Goal: Task Accomplishment & Management: Manage account settings

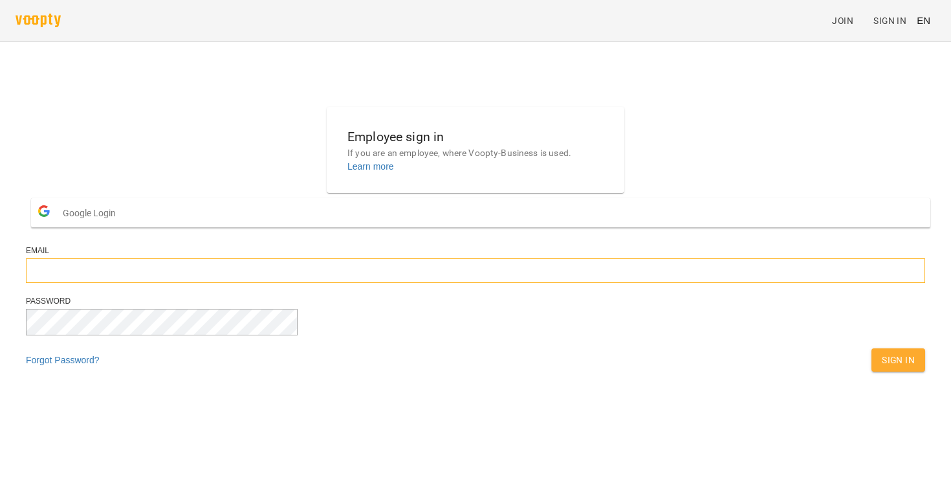
click at [377, 283] on input "email" at bounding box center [475, 270] width 899 height 25
type input "**********"
click at [872, 348] on button "Sign In" at bounding box center [899, 359] width 54 height 23
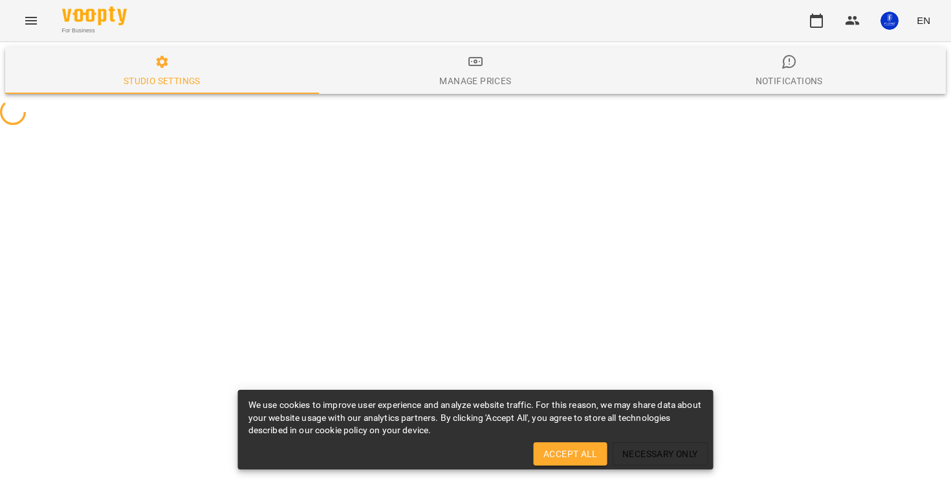
select select "**"
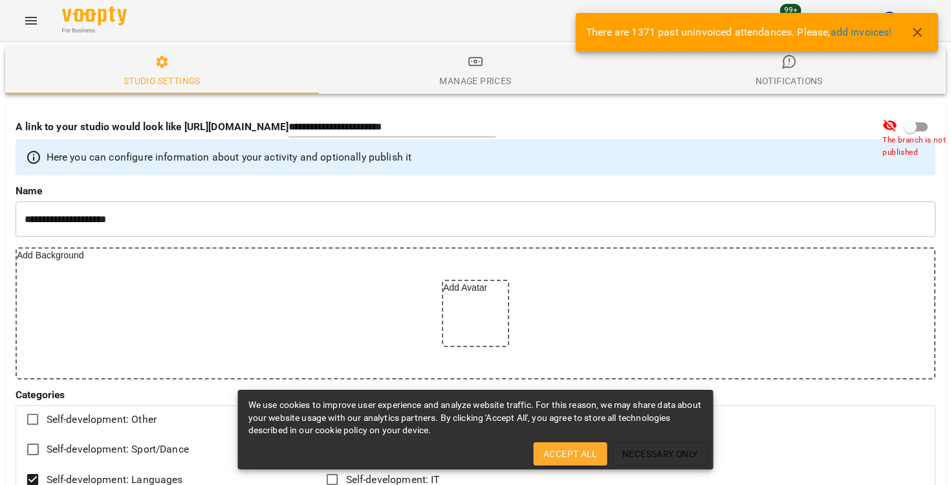
click at [558, 451] on span "Accept All" at bounding box center [570, 454] width 53 height 16
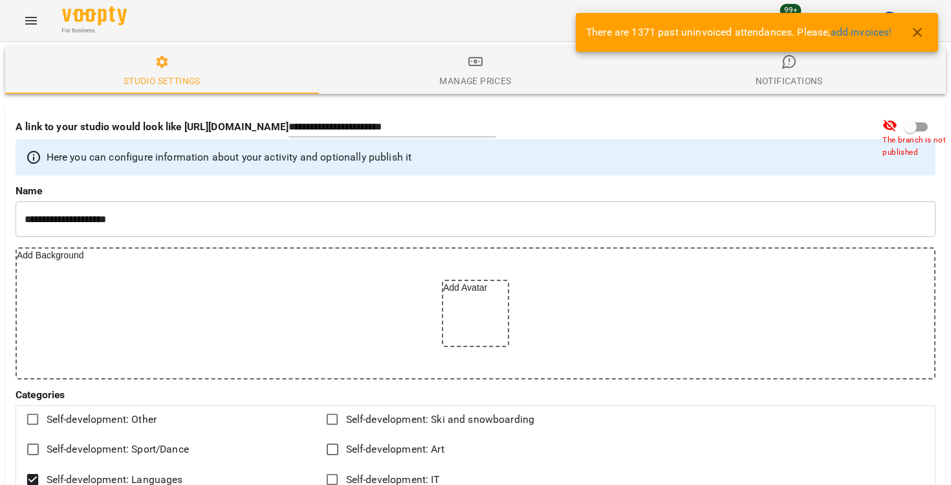
click at [925, 38] on button "button" at bounding box center [917, 32] width 31 height 31
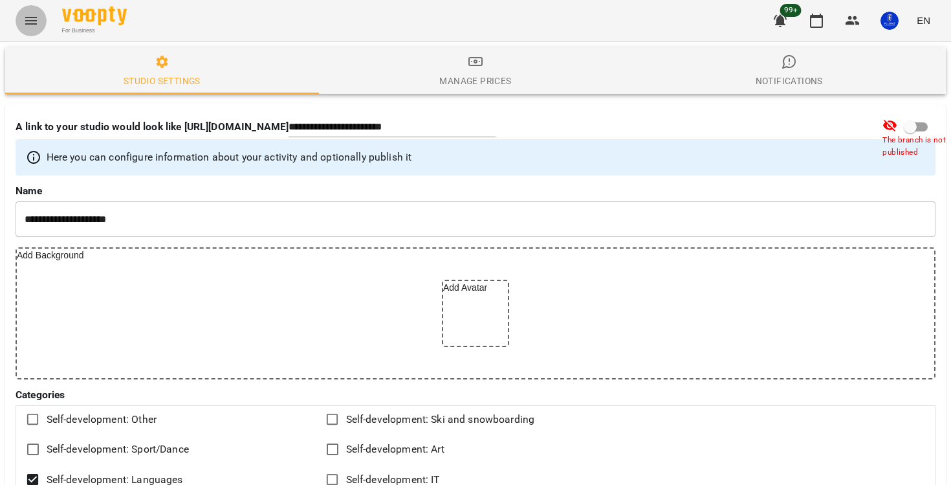
click at [30, 24] on icon "Menu" at bounding box center [31, 21] width 12 height 8
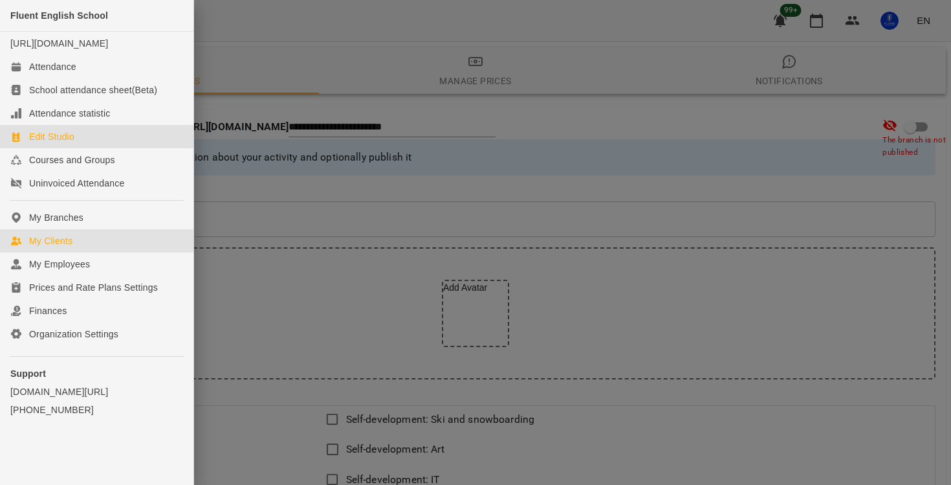
click at [52, 247] on div "My Clients" at bounding box center [50, 240] width 43 height 13
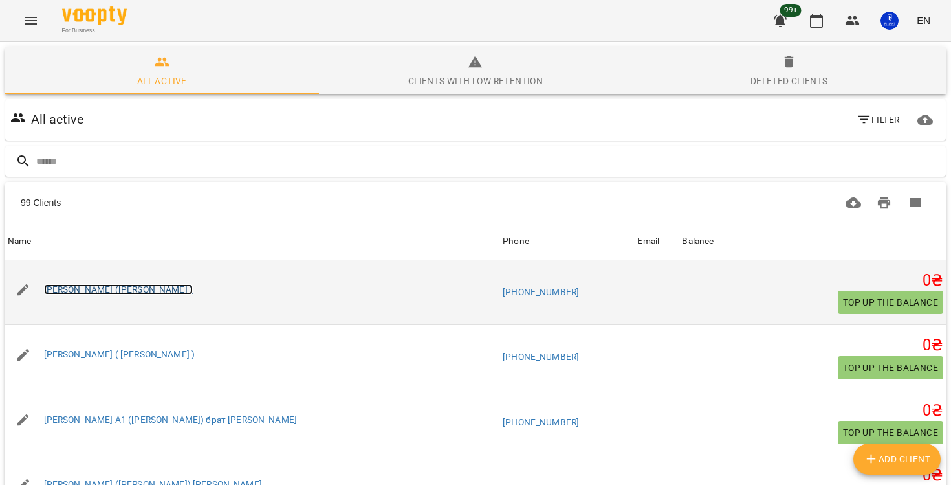
click at [79, 289] on link "Євгеній (Ольга )" at bounding box center [118, 289] width 149 height 10
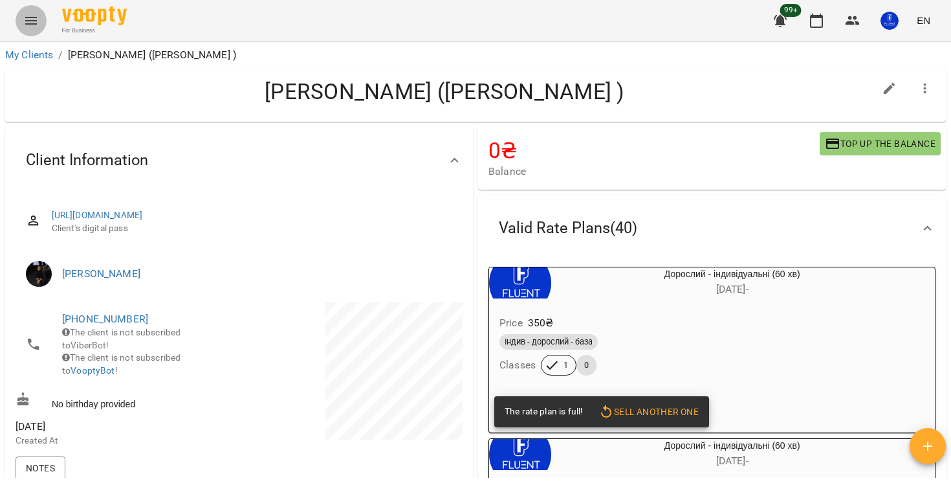
click at [33, 21] on icon "Menu" at bounding box center [31, 21] width 16 height 16
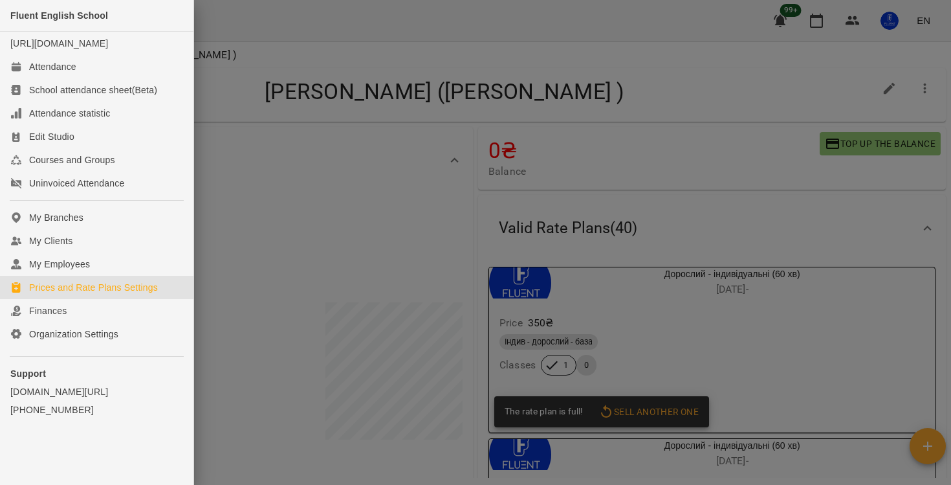
click at [82, 294] on div "Prices and Rate Plans Settings" at bounding box center [93, 287] width 129 height 13
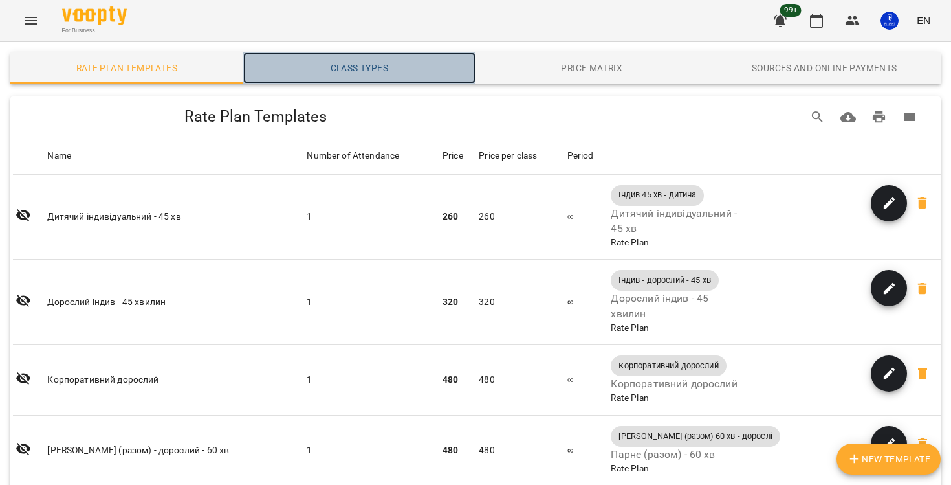
click at [345, 61] on span "Class Types" at bounding box center [359, 68] width 217 height 16
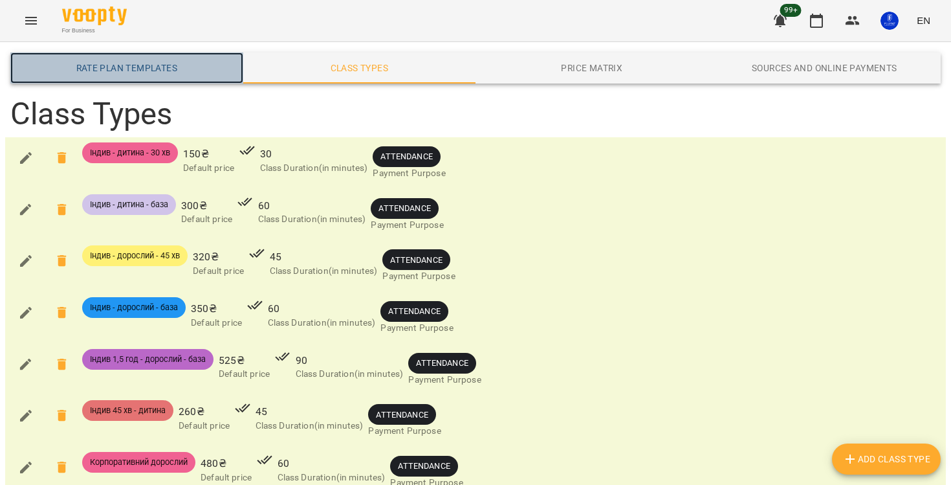
click at [133, 71] on span "Rate Plan Templates" at bounding box center [126, 68] width 217 height 16
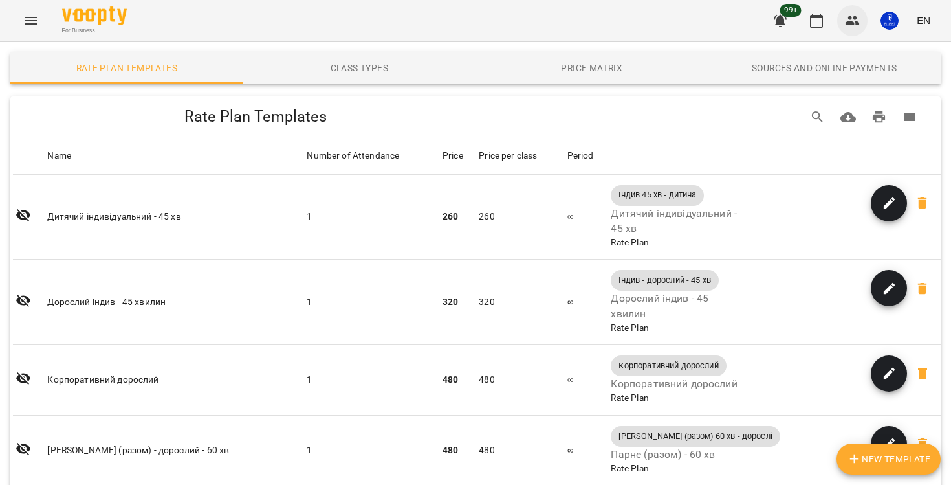
click at [855, 22] on icon "button" at bounding box center [853, 21] width 16 height 16
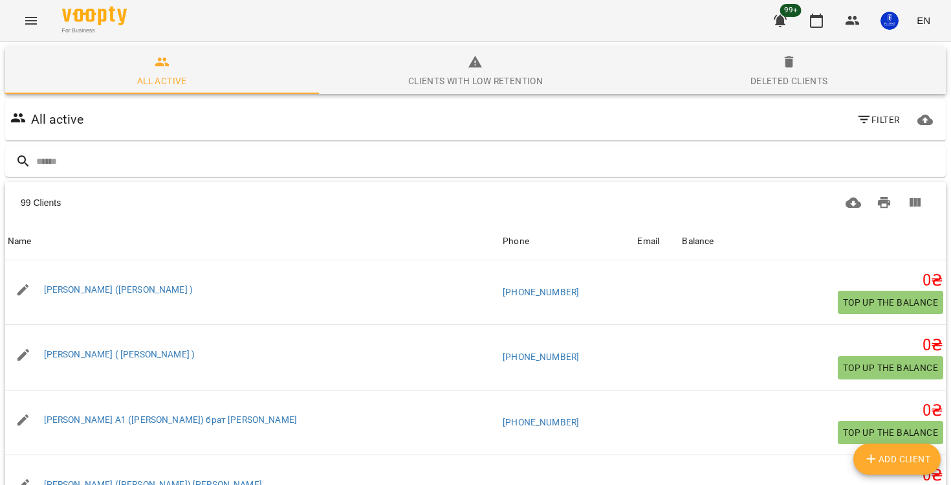
click at [815, 76] on div "Deleted clients" at bounding box center [790, 81] width 78 height 16
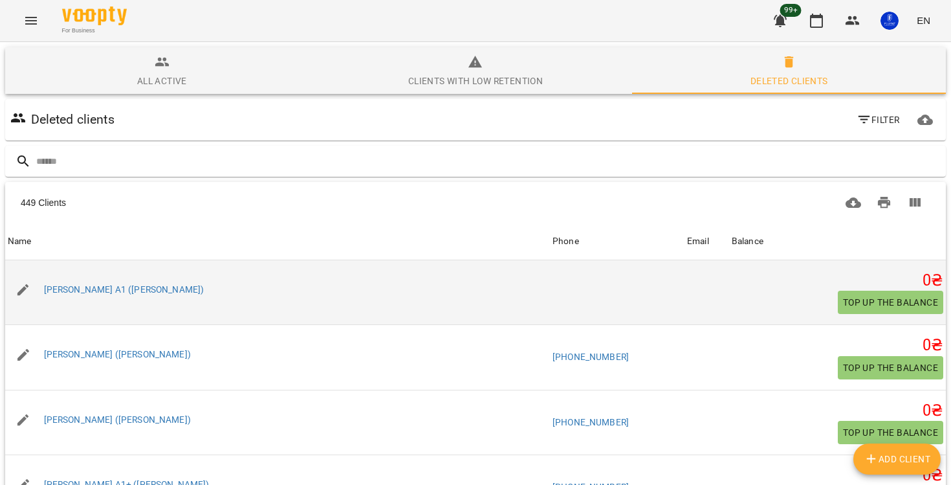
click at [100, 295] on div "Богдан А1 (Тетяна)" at bounding box center [124, 290] width 166 height 18
click at [94, 289] on link "Богдан А1 (Тетяна)" at bounding box center [124, 289] width 160 height 10
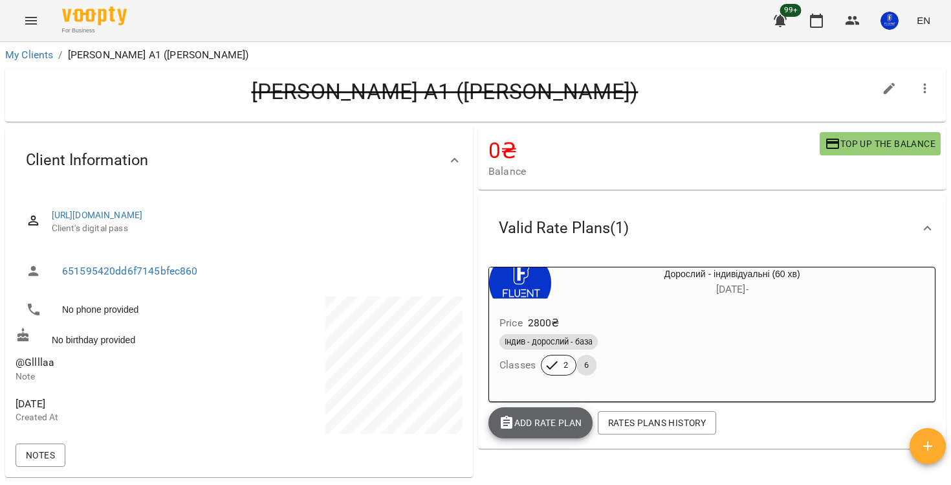
click at [536, 426] on span "Add Rate plan" at bounding box center [540, 423] width 83 height 16
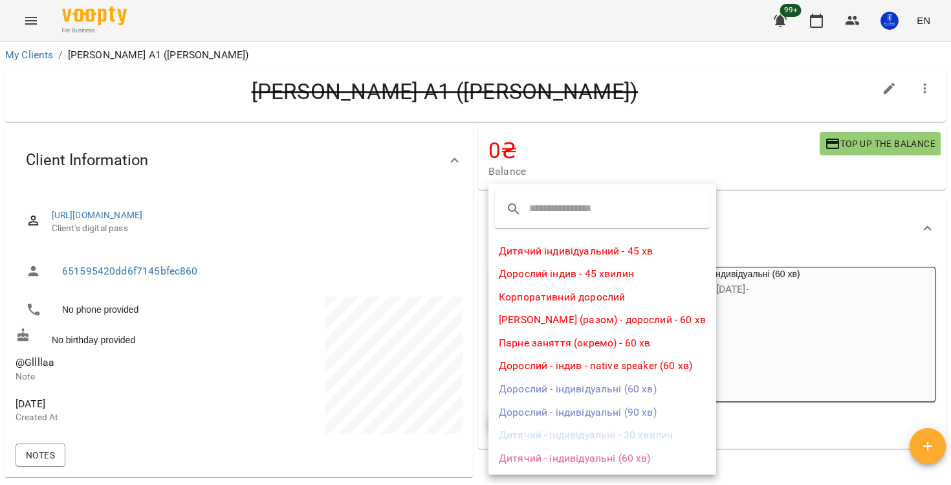
click at [736, 347] on div at bounding box center [475, 242] width 951 height 485
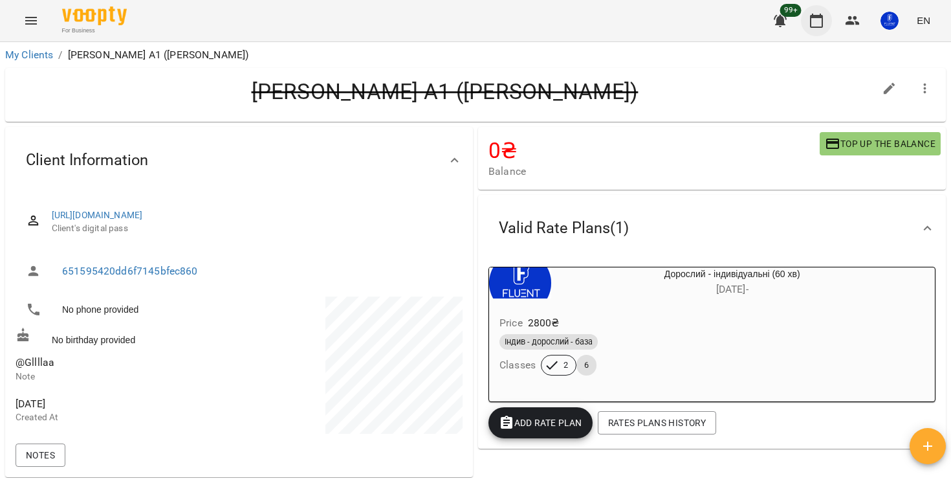
click at [821, 23] on icon "button" at bounding box center [817, 21] width 16 height 16
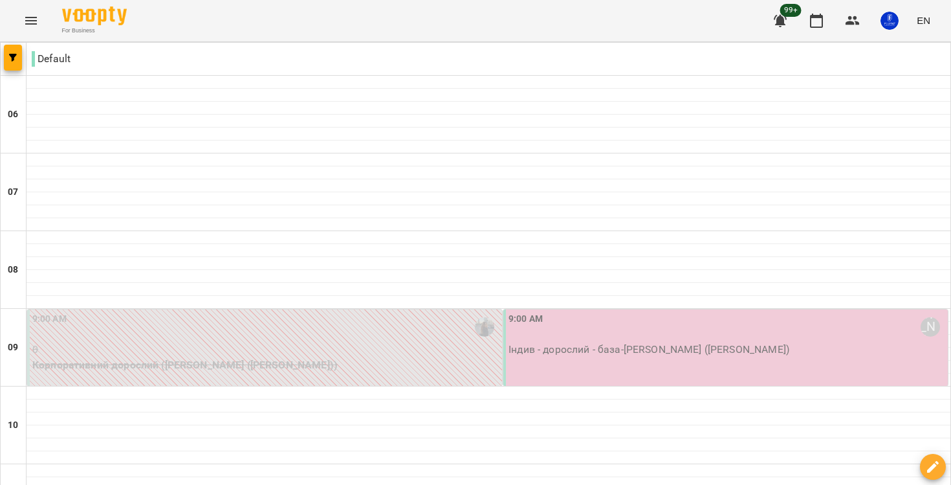
click at [19, 72] on div at bounding box center [14, 59] width 26 height 32
click at [11, 60] on icon "button" at bounding box center [13, 58] width 8 height 8
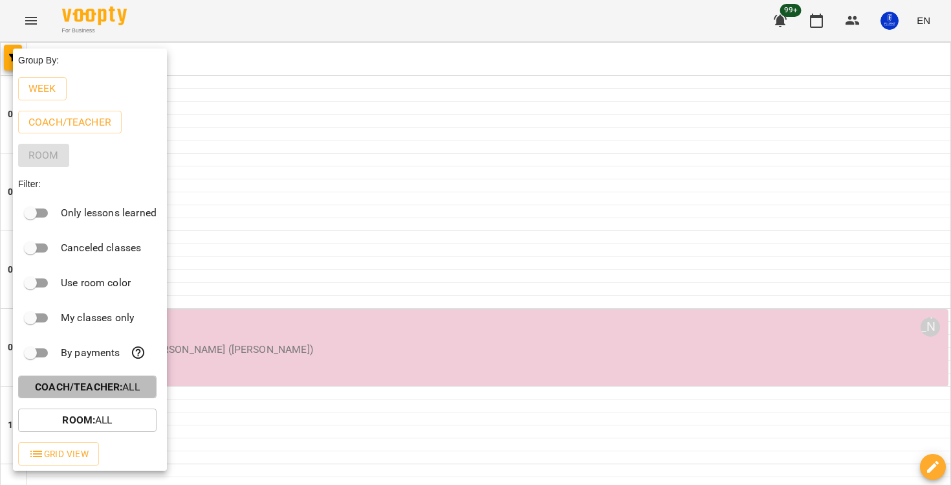
click at [92, 392] on b "Coach/Teacher :" at bounding box center [78, 387] width 87 height 12
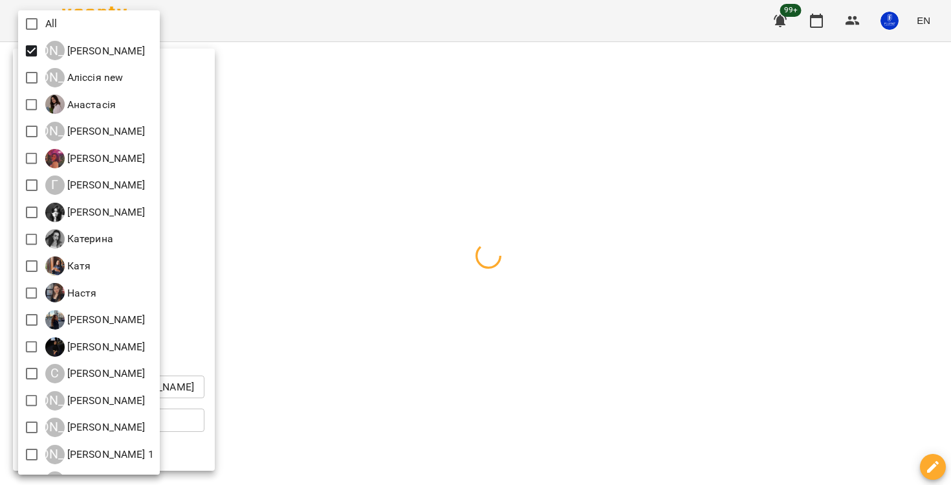
click at [236, 106] on div at bounding box center [475, 242] width 951 height 485
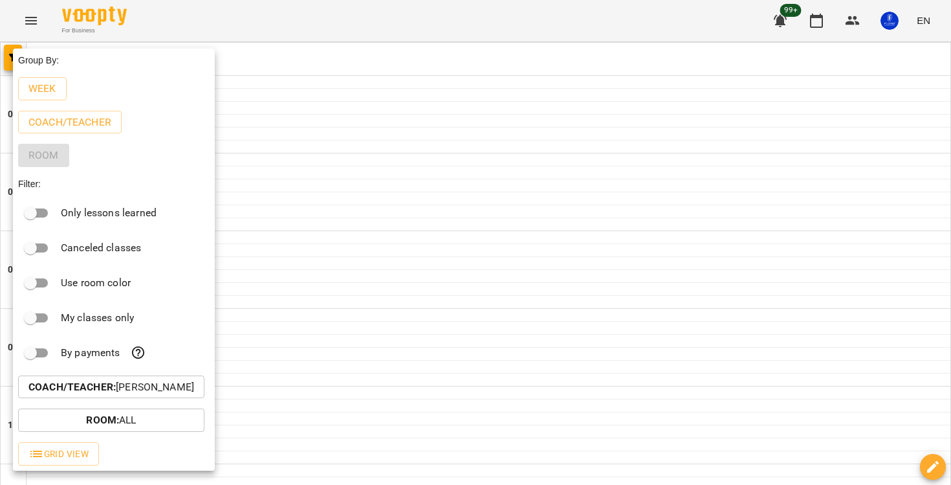
click at [236, 106] on div at bounding box center [475, 242] width 951 height 485
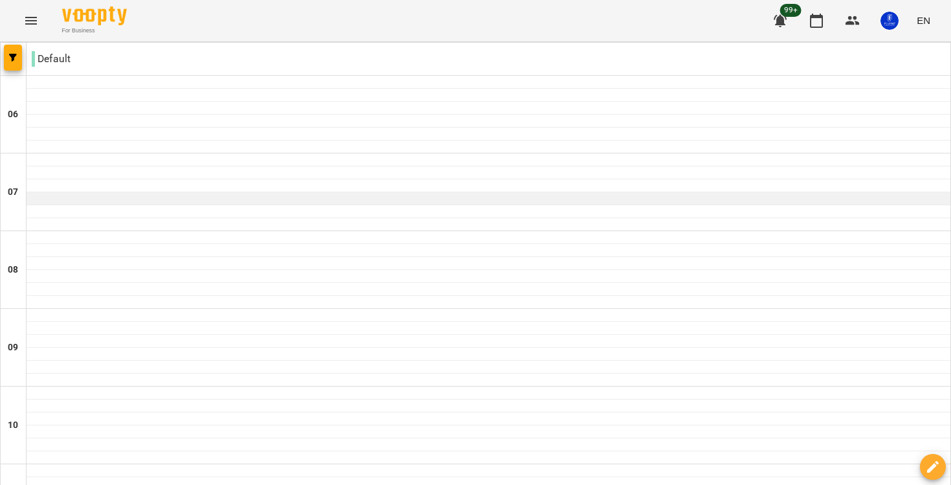
scroll to position [524, 0]
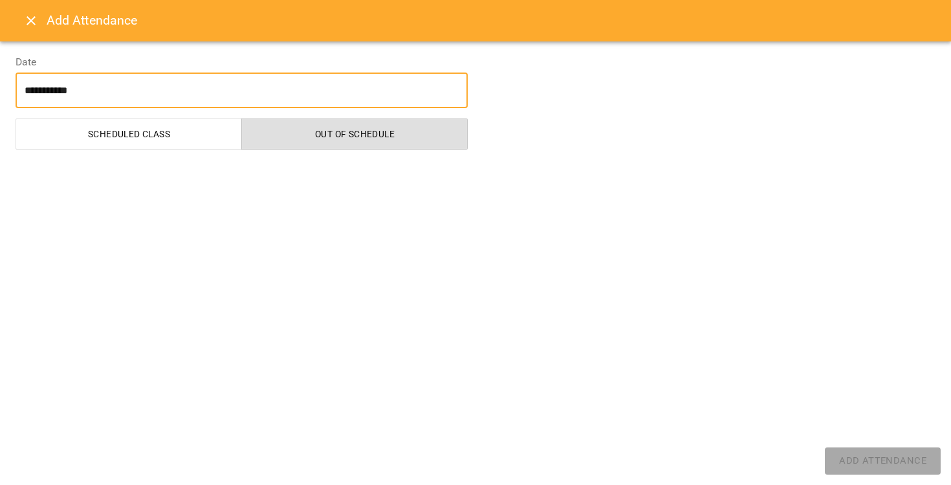
click at [254, 281] on div "**********" at bounding box center [475, 262] width 951 height 443
select select
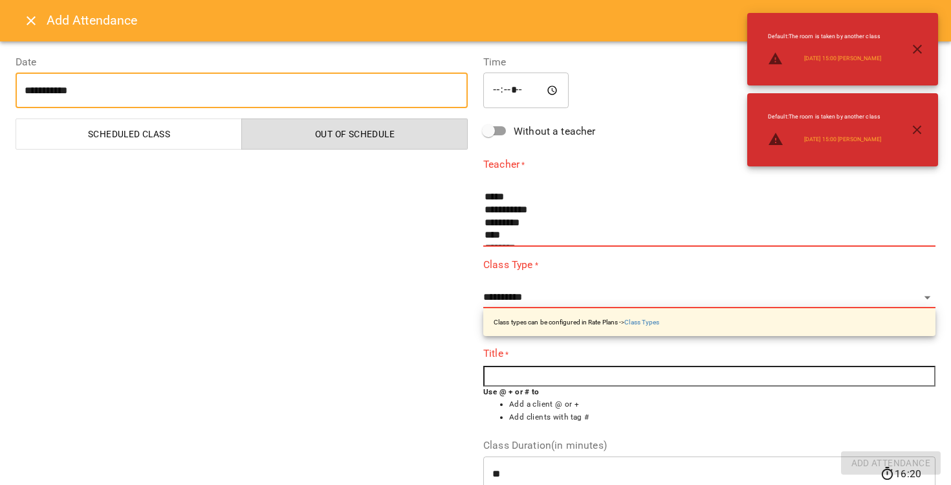
click at [39, 31] on button "Close" at bounding box center [31, 20] width 31 height 31
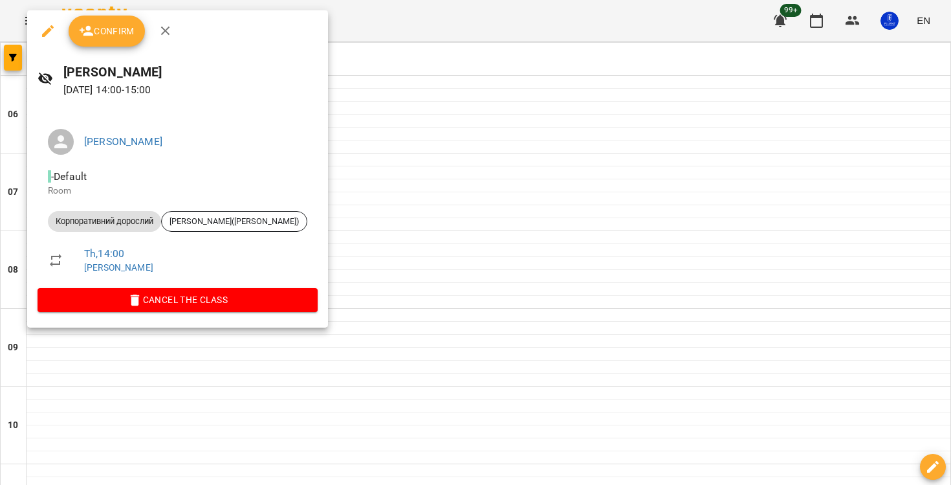
click at [384, 109] on div at bounding box center [475, 242] width 951 height 485
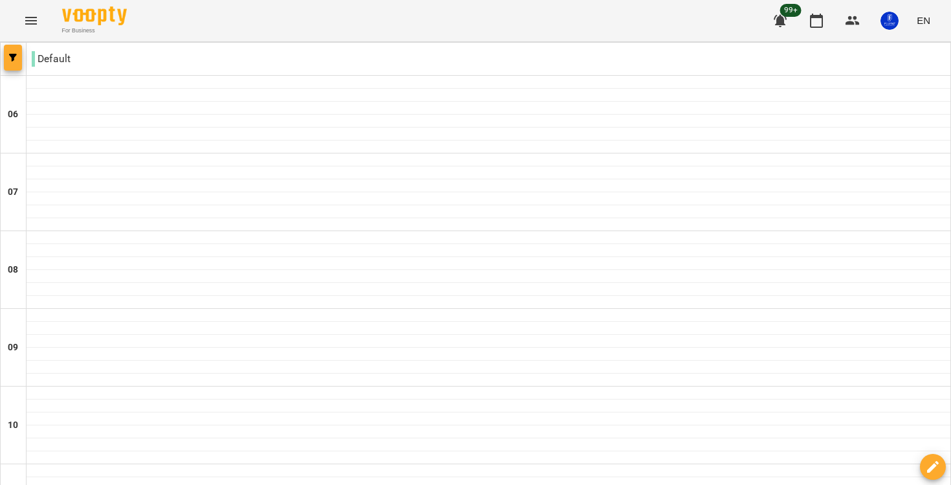
click at [17, 56] on span "button" at bounding box center [13, 58] width 18 height 8
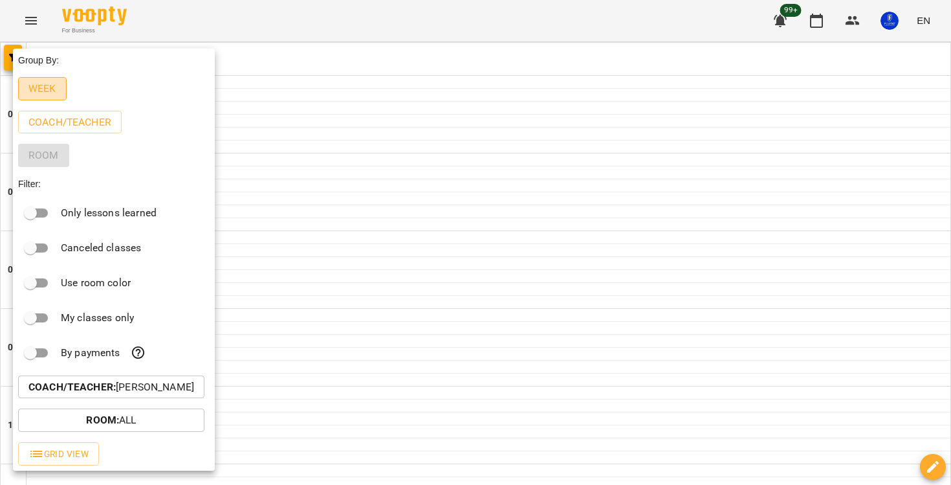
click at [51, 96] on p "Week" at bounding box center [42, 89] width 28 height 16
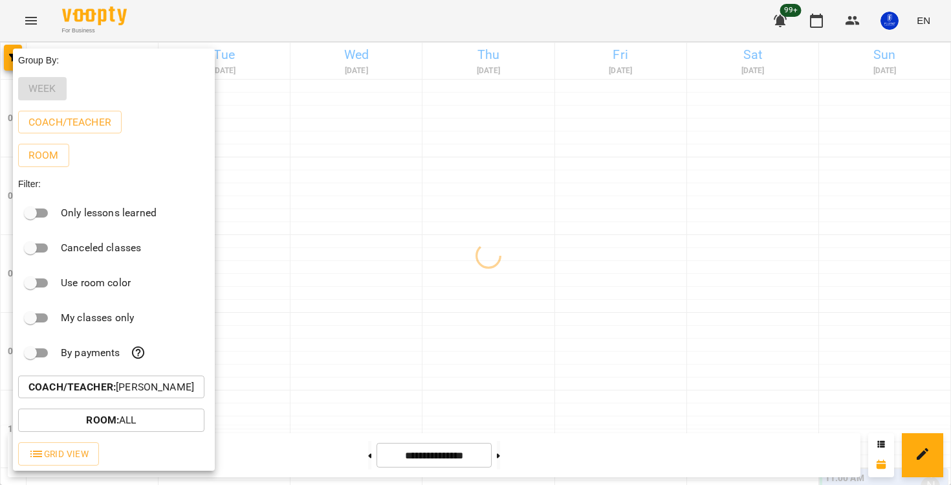
click at [279, 98] on div at bounding box center [475, 242] width 951 height 485
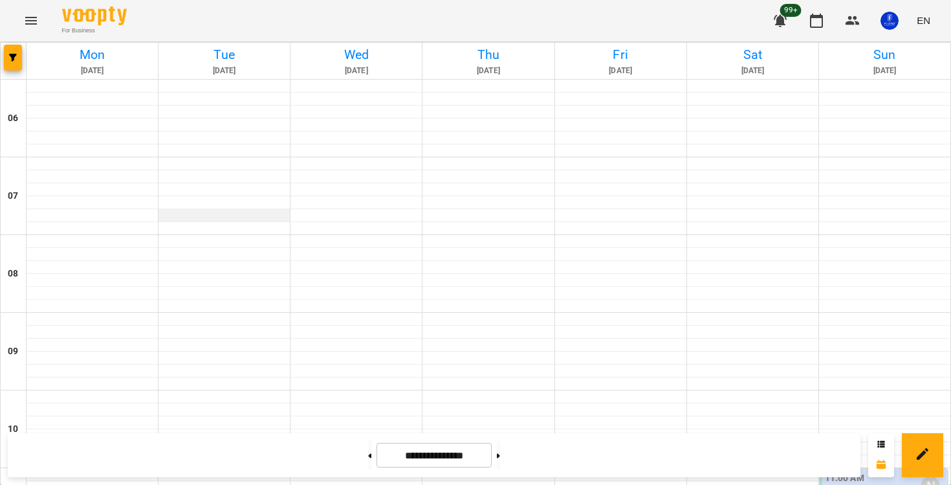
scroll to position [540, 0]
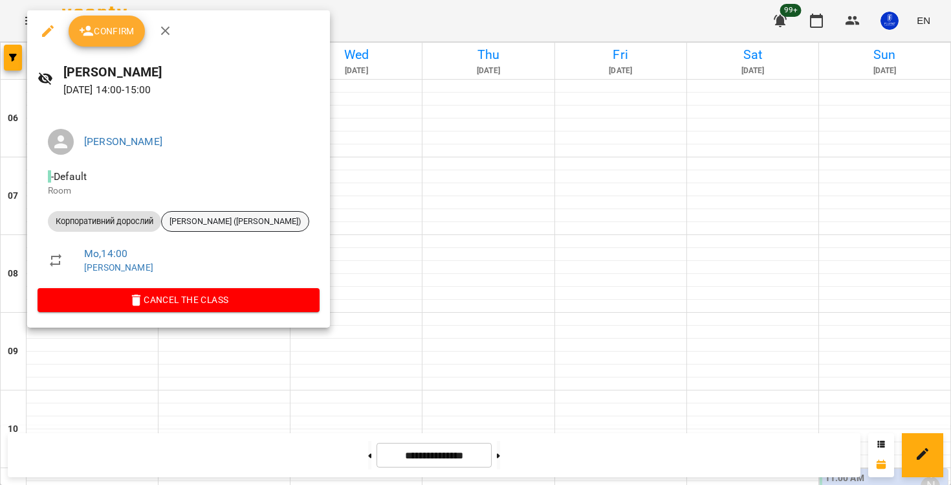
click at [216, 222] on span "Катя Сокач (Аліна)" at bounding box center [235, 221] width 147 height 12
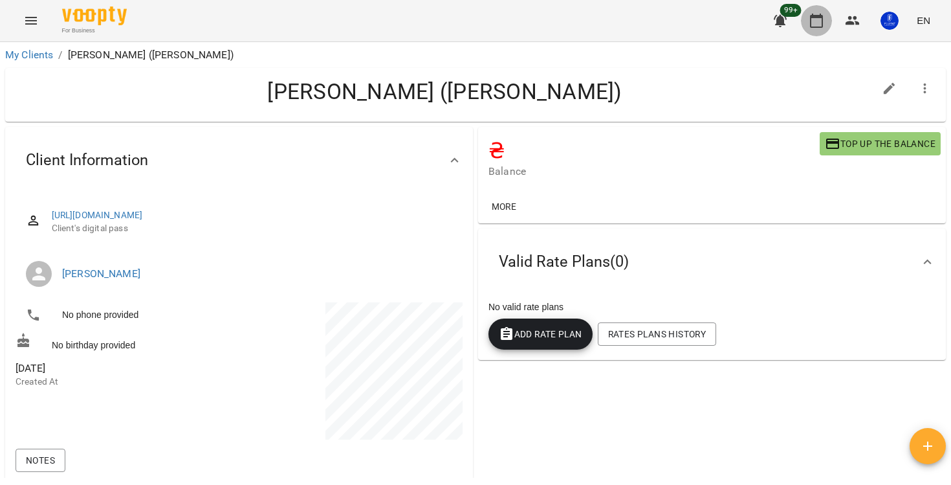
click at [817, 23] on icon "button" at bounding box center [817, 21] width 16 height 16
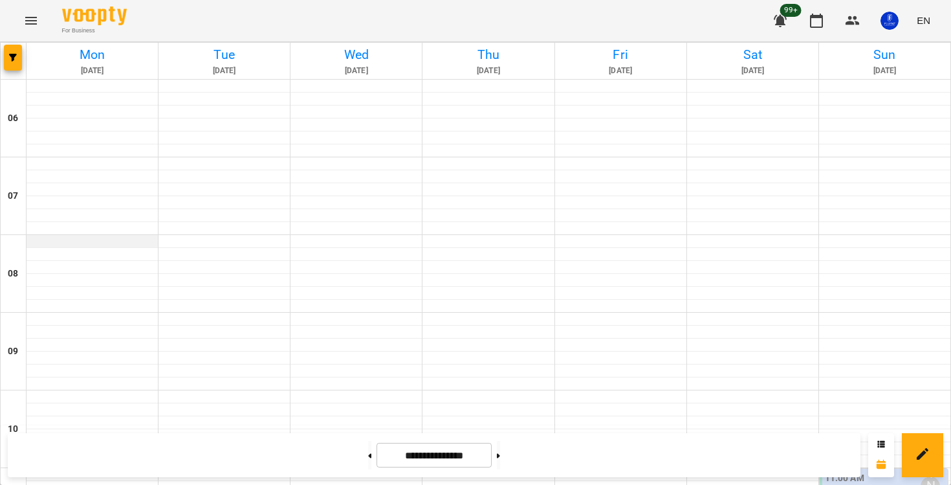
scroll to position [528, 0]
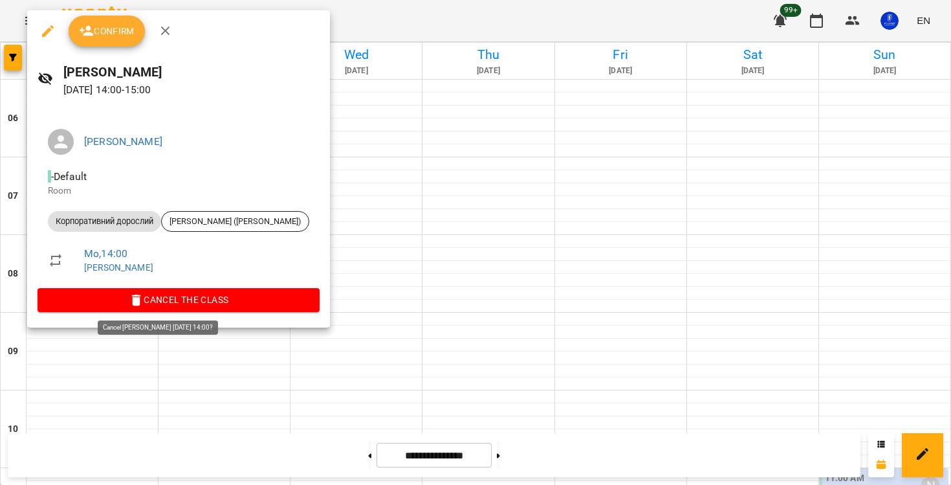
click at [184, 302] on span "Cancel the class" at bounding box center [178, 300] width 261 height 16
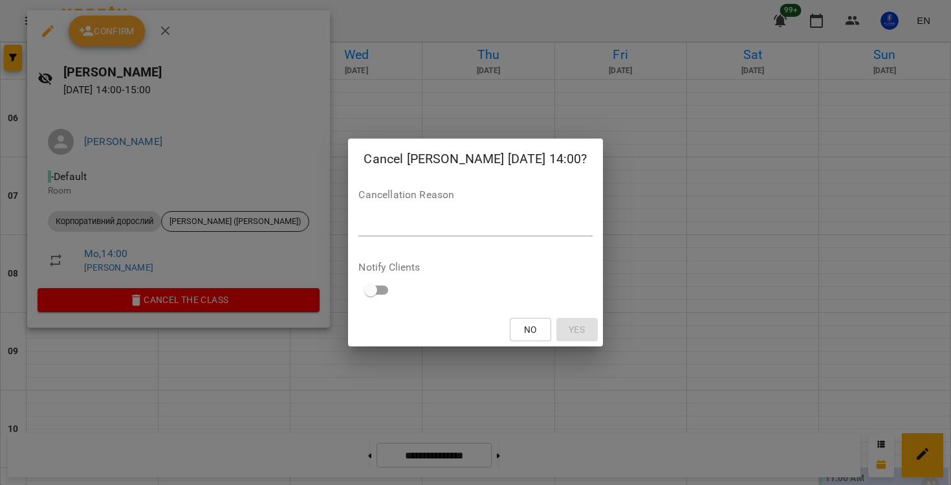
click at [520, 325] on span "No" at bounding box center [530, 330] width 21 height 16
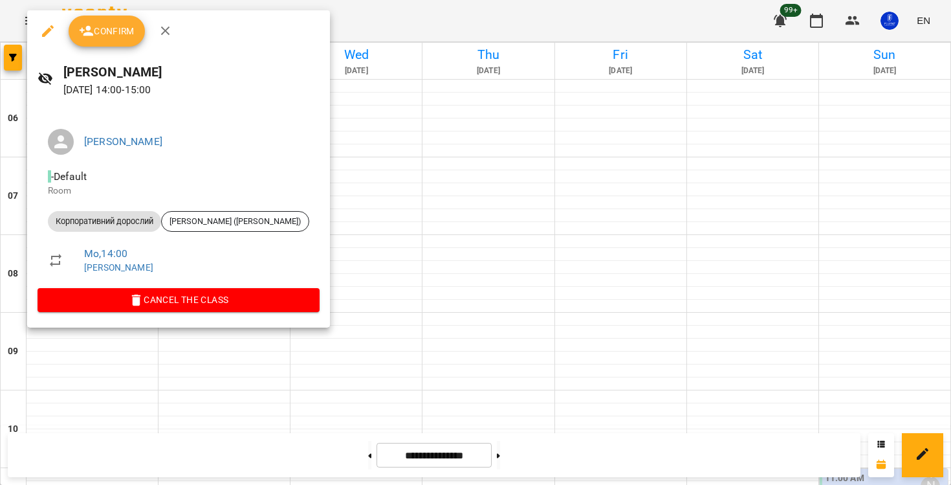
click at [335, 109] on div at bounding box center [475, 242] width 951 height 485
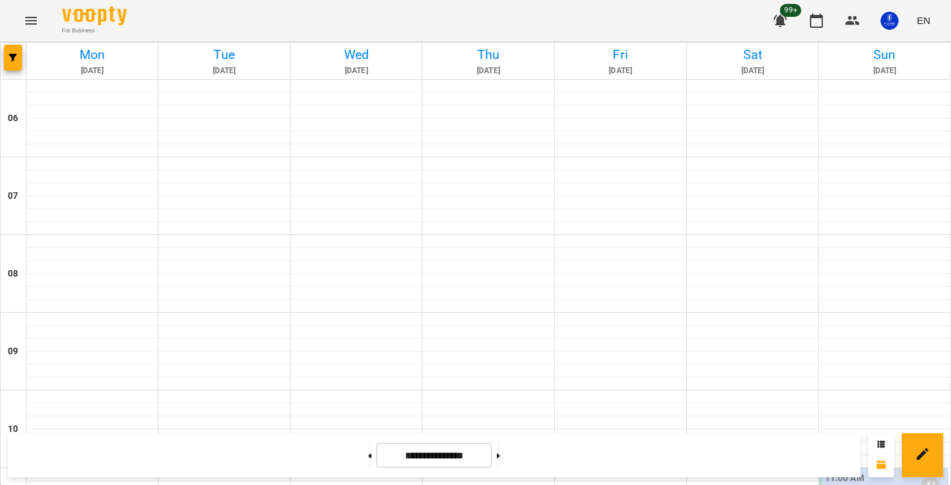
click at [40, 18] on button "Menu" at bounding box center [31, 20] width 31 height 31
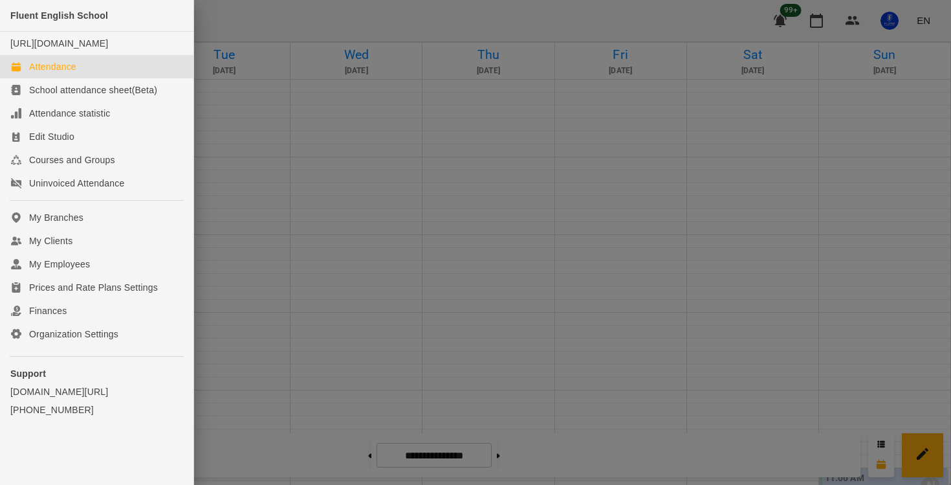
click at [247, 126] on div at bounding box center [475, 242] width 951 height 485
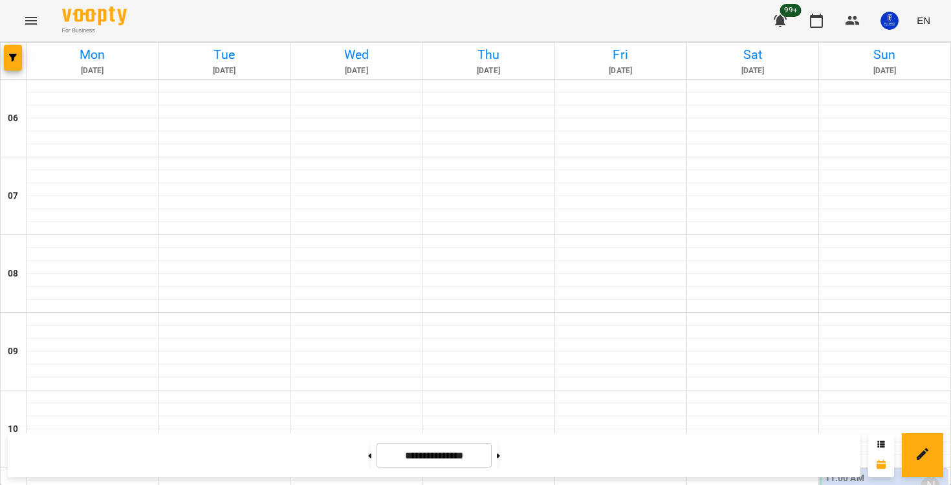
click at [936, 13] on div "For Business 99+ EN" at bounding box center [475, 20] width 951 height 41
click at [917, 25] on button "EN" at bounding box center [924, 20] width 24 height 24
click at [907, 80] on div "Українська" at bounding box center [899, 72] width 66 height 23
click at [31, 22] on icon "Menu" at bounding box center [31, 21] width 16 height 16
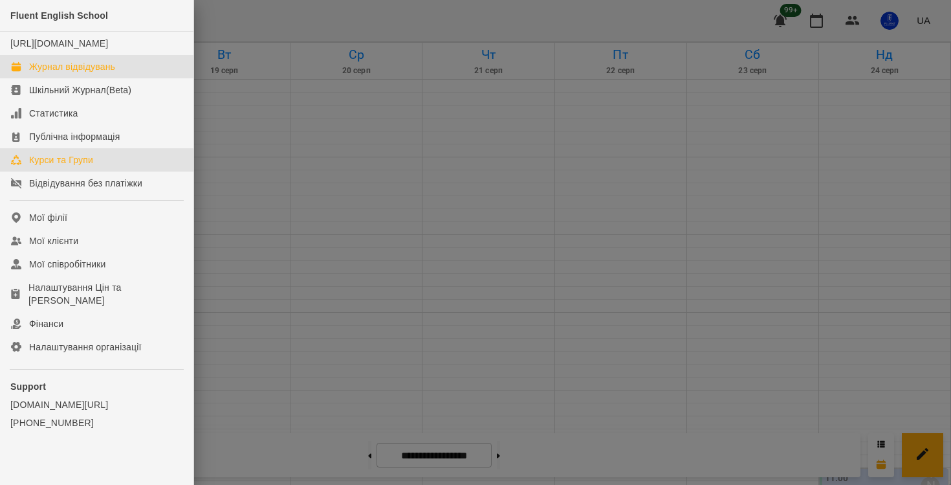
click at [55, 166] on div "Курси та Групи" at bounding box center [61, 159] width 64 height 13
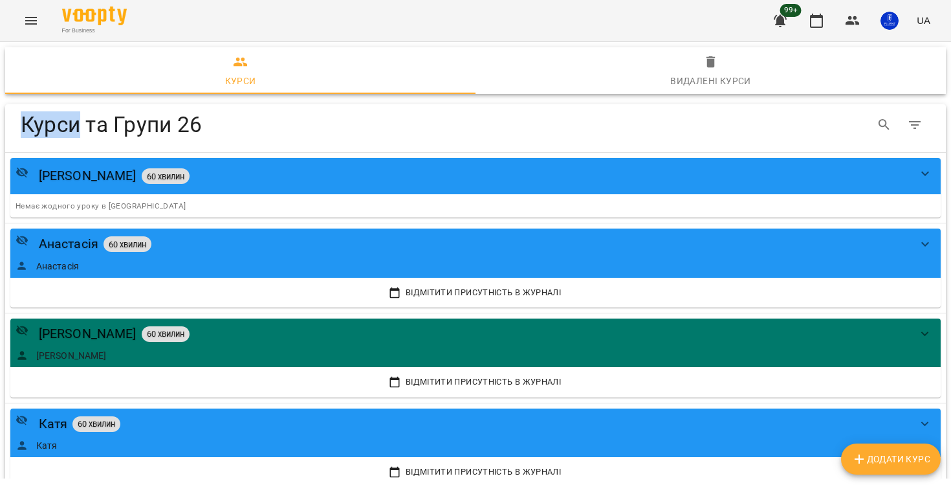
drag, startPoint x: 21, startPoint y: 119, endPoint x: 78, endPoint y: 124, distance: 57.1
click at [78, 124] on h4 "Курси та Групи 26" at bounding box center [278, 124] width 515 height 27
drag, startPoint x: 113, startPoint y: 126, endPoint x: 206, endPoint y: 127, distance: 92.5
click at [206, 127] on h4 "Курси та Групи 26" at bounding box center [278, 124] width 515 height 27
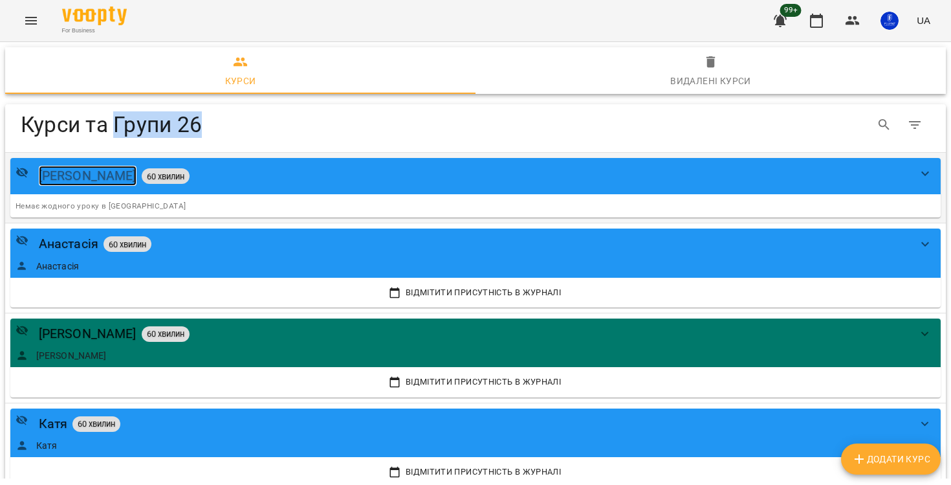
click at [52, 177] on div "Юлія" at bounding box center [88, 176] width 98 height 20
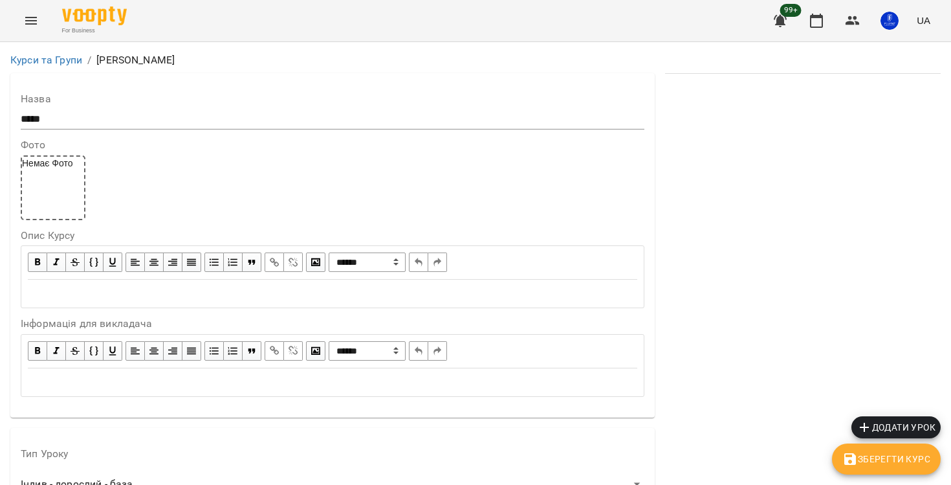
scroll to position [313, 0]
click at [20, 16] on button "Menu" at bounding box center [31, 20] width 31 height 31
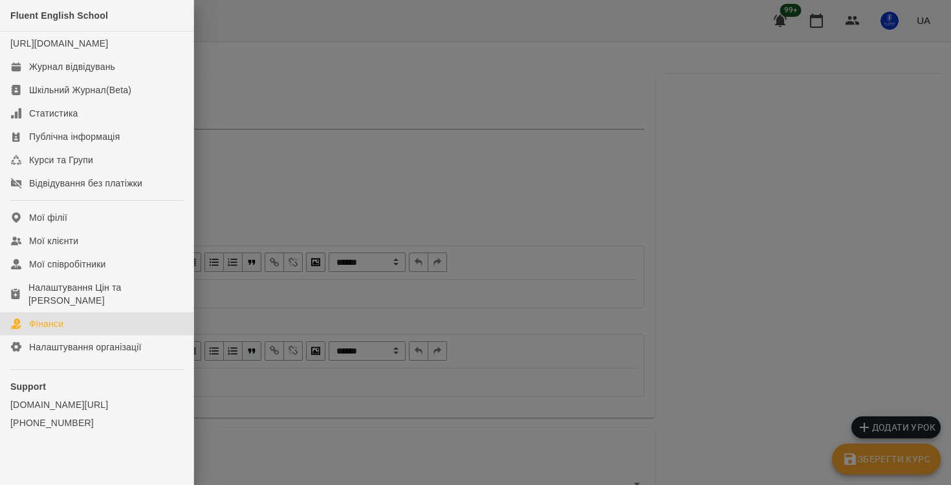
click at [55, 330] on div "Фінанси" at bounding box center [46, 323] width 34 height 13
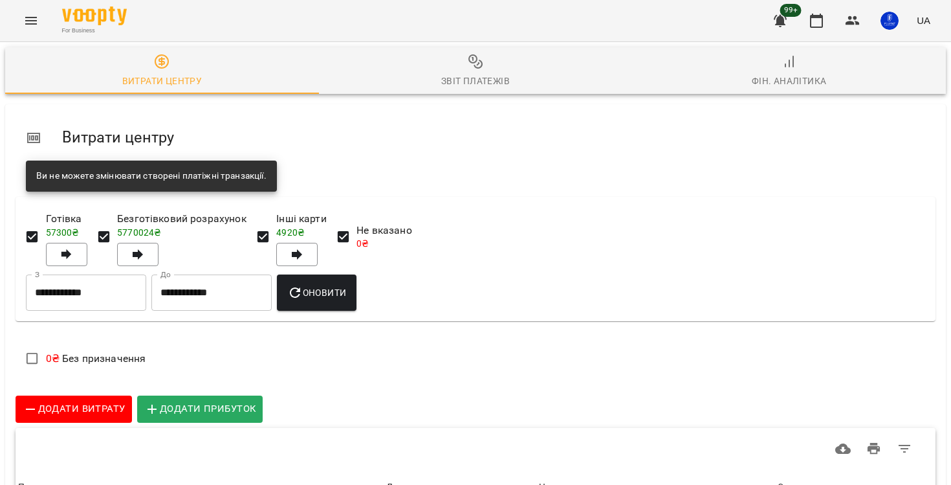
click at [29, 23] on icon "Menu" at bounding box center [31, 21] width 12 height 8
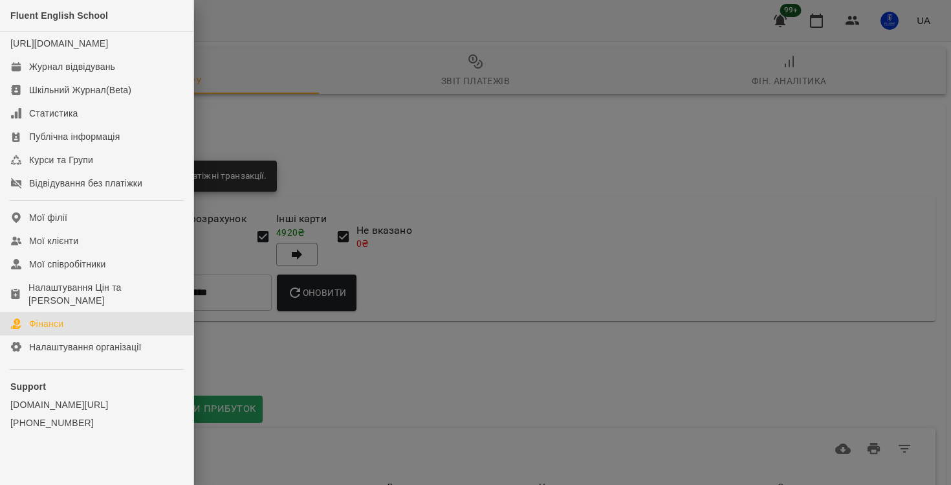
click at [422, 155] on div at bounding box center [475, 242] width 951 height 485
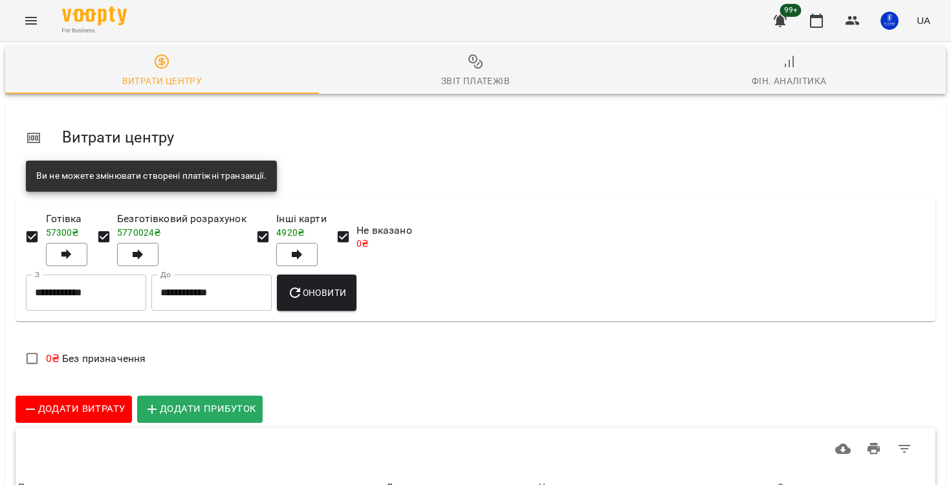
click at [34, 27] on icon "Menu" at bounding box center [31, 21] width 16 height 16
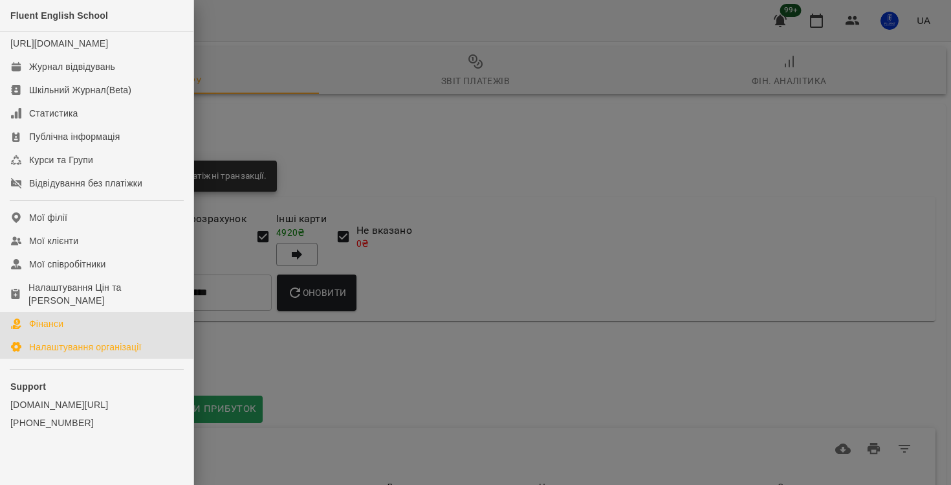
click at [71, 353] on div "Налаштування організації" at bounding box center [85, 346] width 113 height 13
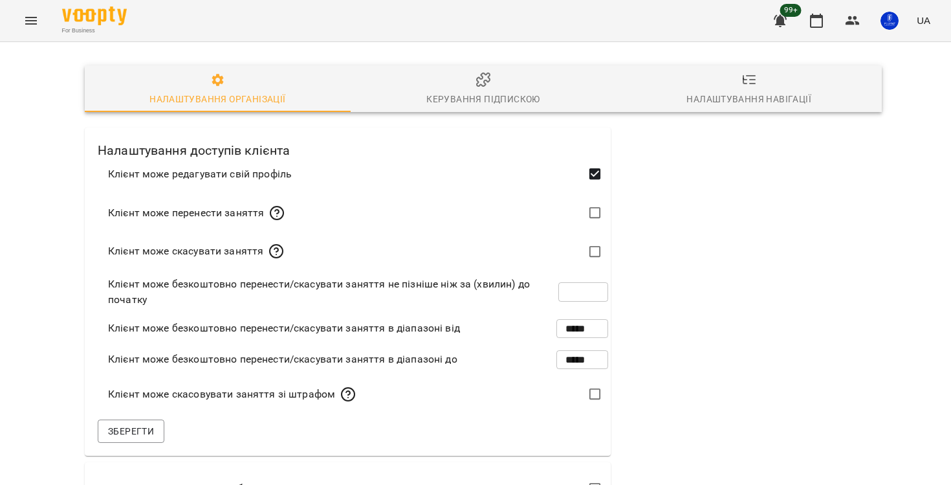
click at [734, 73] on span "Налаштування навігації" at bounding box center [749, 89] width 250 height 35
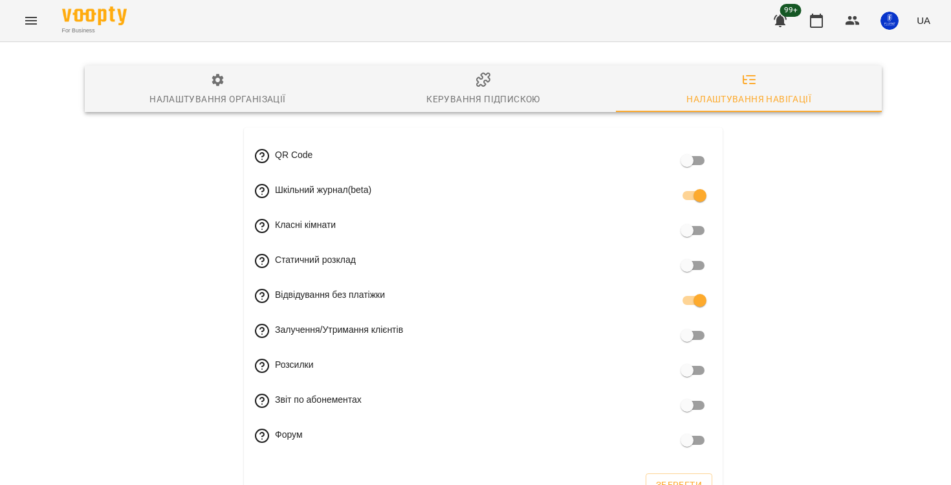
scroll to position [45, 0]
click at [681, 477] on span "Зберегти" at bounding box center [679, 485] width 46 height 16
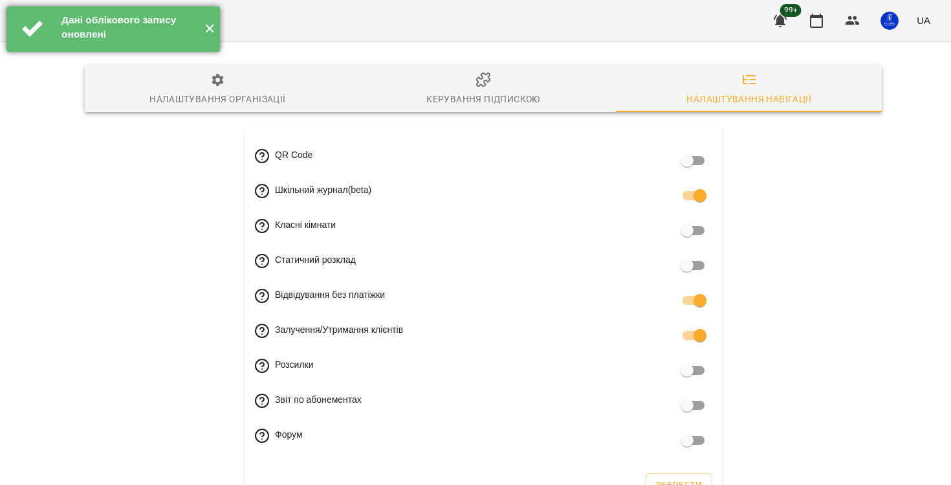
click at [210, 32] on button "✕" at bounding box center [209, 28] width 21 height 45
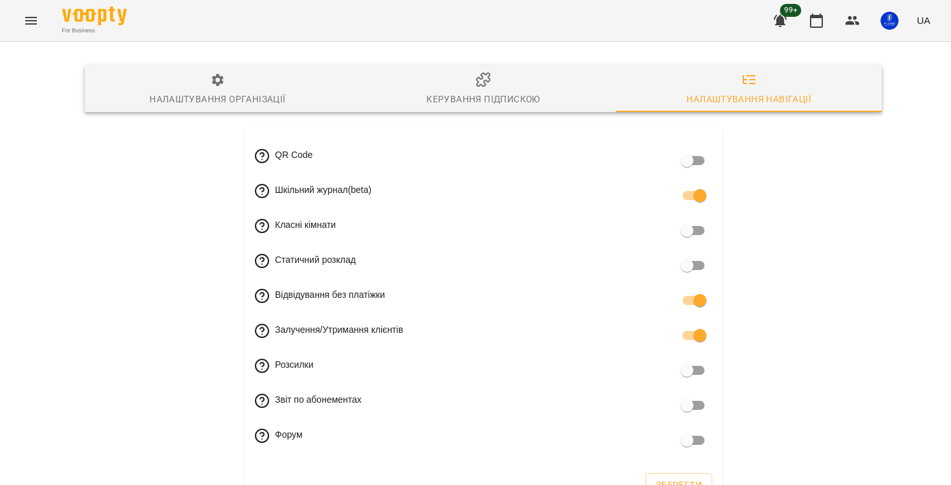
click at [40, 32] on button "Menu" at bounding box center [31, 20] width 31 height 31
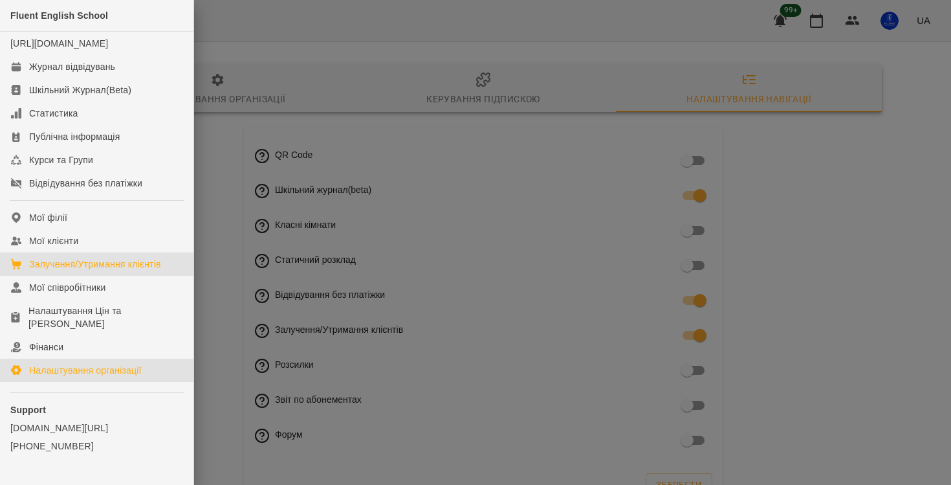
click at [77, 270] on div "Залучення/Утримання клієнтів" at bounding box center [95, 264] width 132 height 13
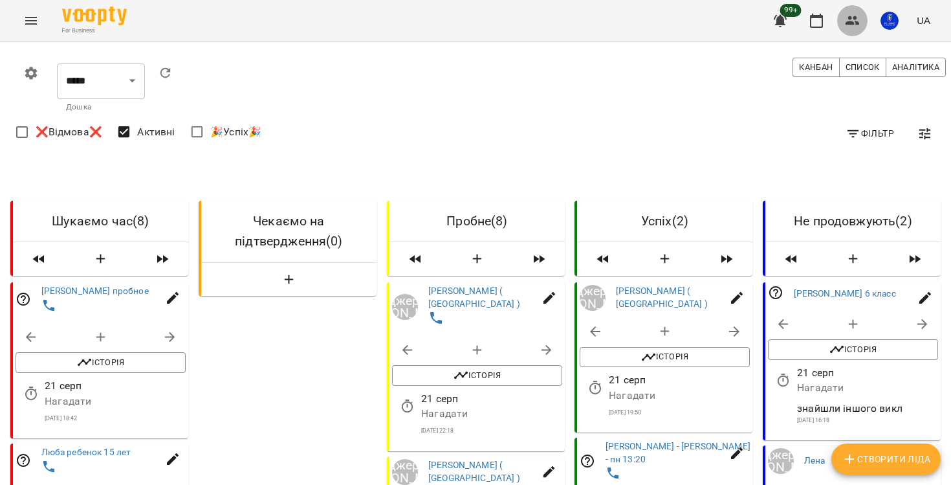
click at [855, 27] on icon "button" at bounding box center [853, 21] width 16 height 16
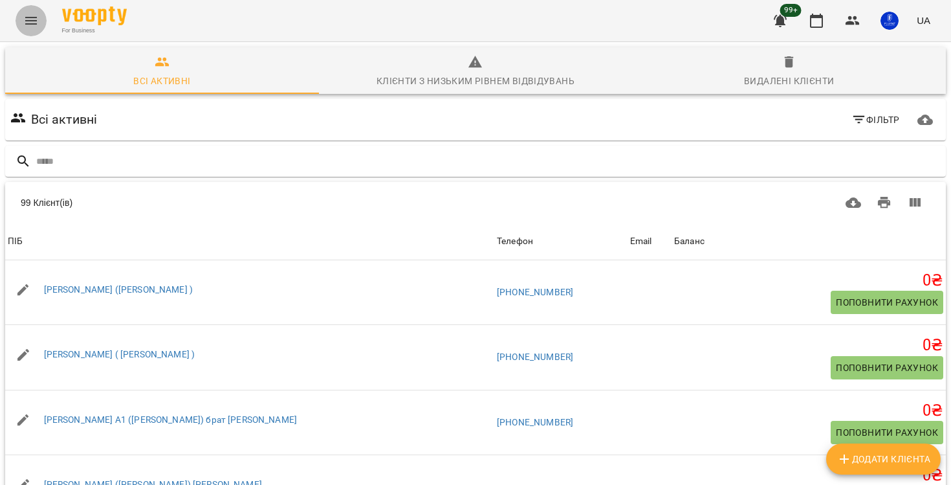
click at [30, 19] on icon "Menu" at bounding box center [31, 21] width 16 height 16
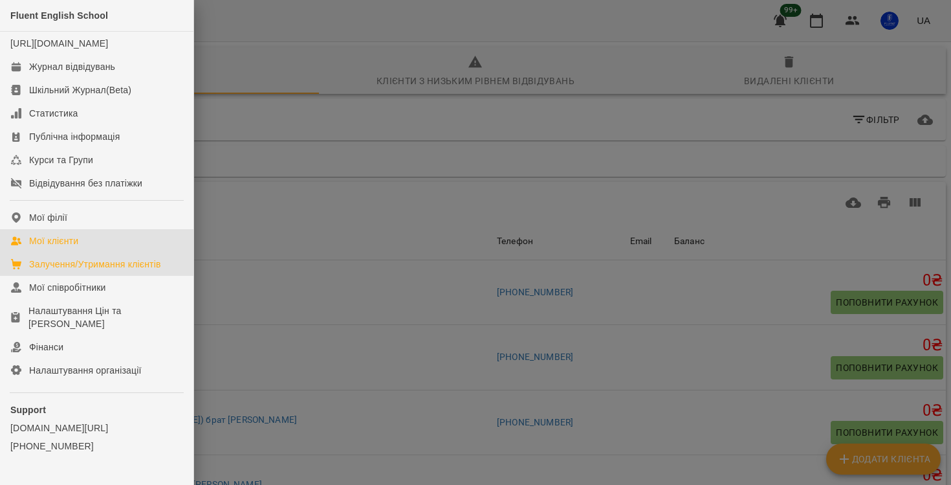
click at [80, 276] on link "Залучення/Утримання клієнтів" at bounding box center [96, 263] width 193 height 23
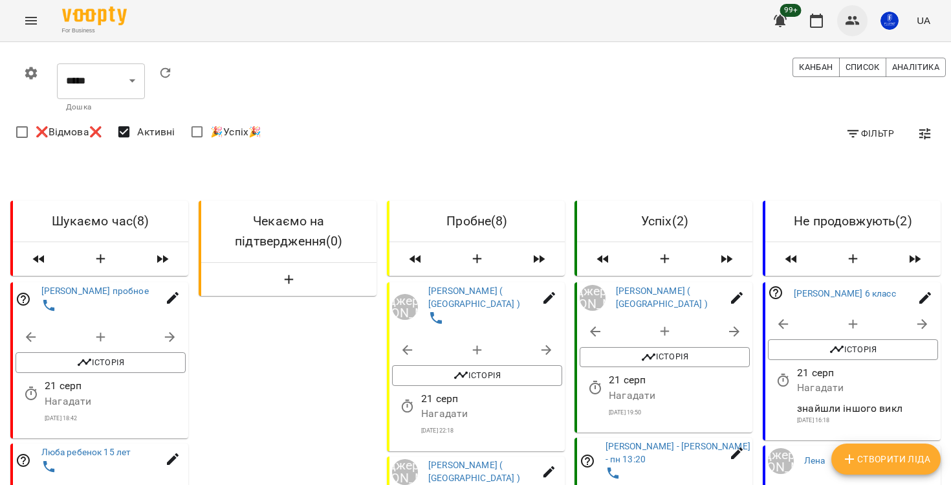
click at [863, 17] on button "button" at bounding box center [852, 20] width 31 height 31
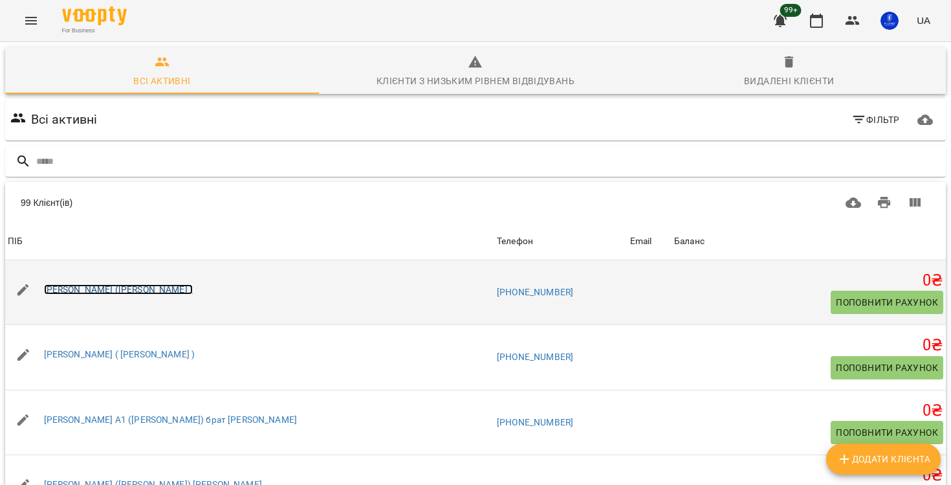
click at [89, 287] on link "Євгеній (Ольга )" at bounding box center [118, 289] width 149 height 10
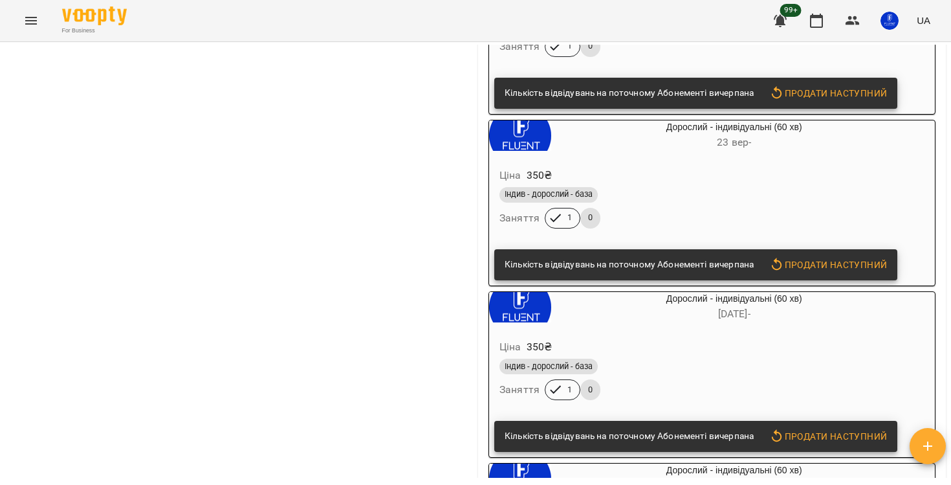
scroll to position [1534, 0]
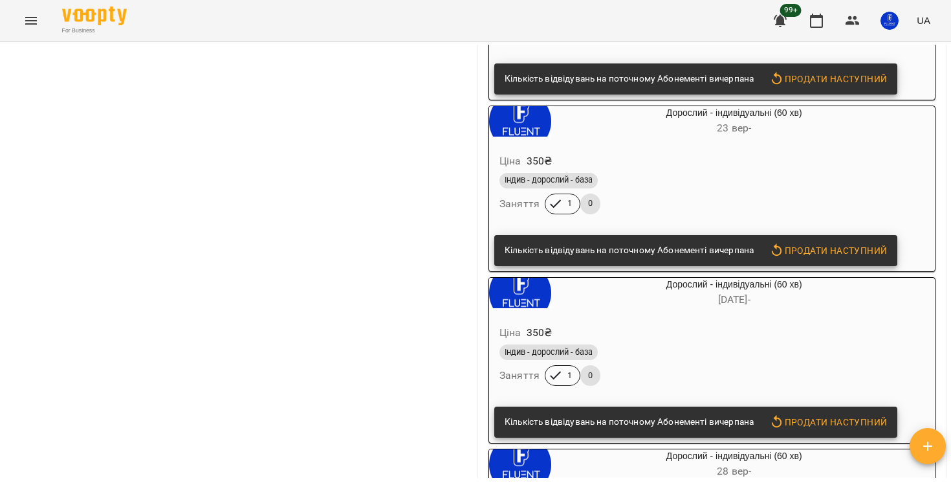
click at [640, 360] on div "Індив - дорослий - база" at bounding box center [703, 352] width 407 height 16
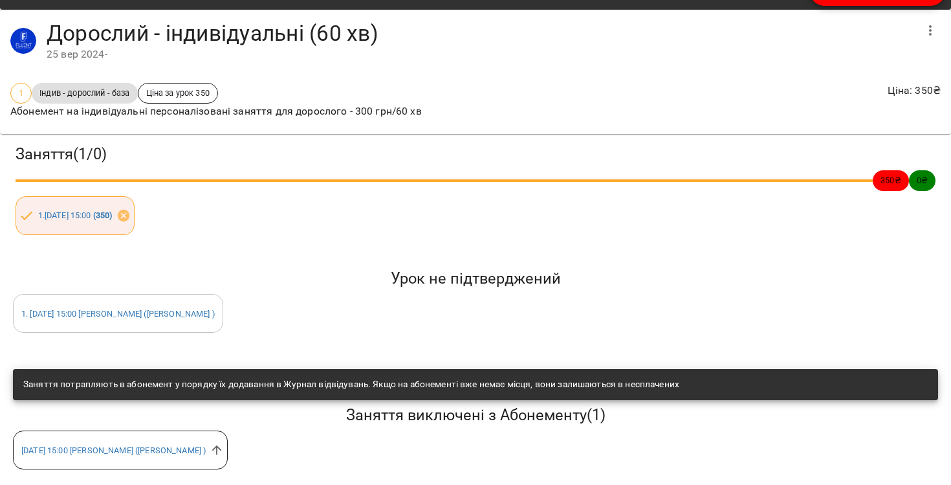
scroll to position [0, 0]
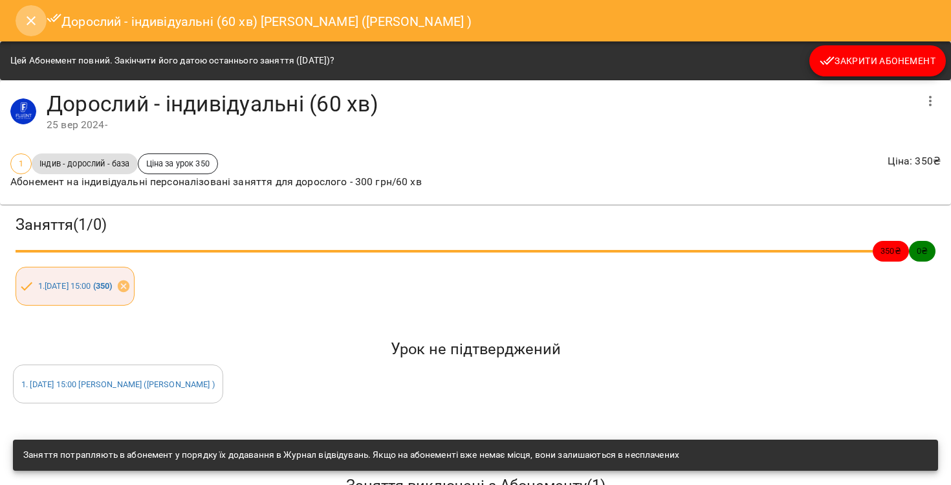
click at [30, 21] on icon "Close" at bounding box center [31, 20] width 9 height 9
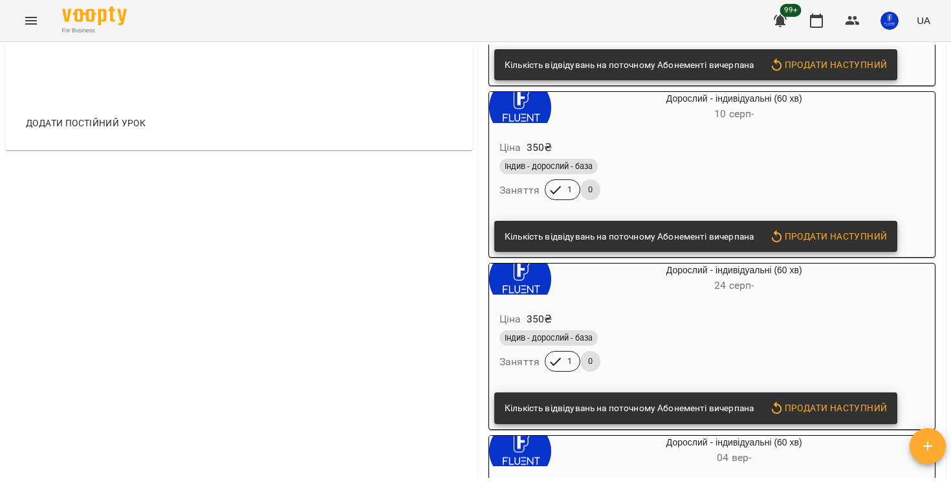
scroll to position [1676, 0]
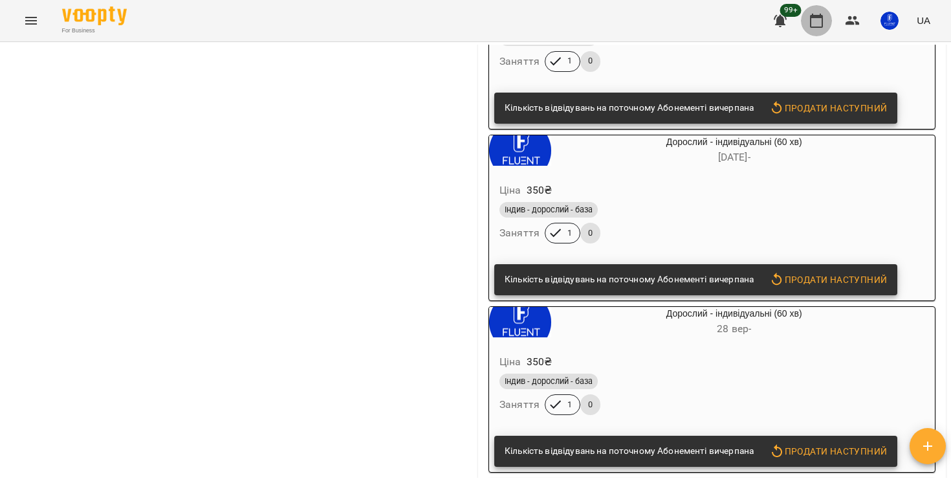
click at [827, 16] on button "button" at bounding box center [816, 20] width 31 height 31
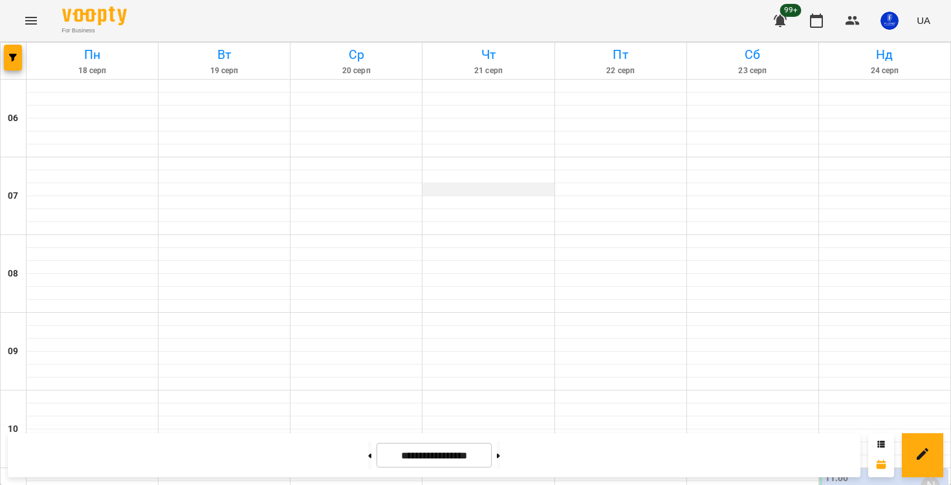
scroll to position [450, 0]
click at [850, 24] on icon "button" at bounding box center [853, 20] width 14 height 9
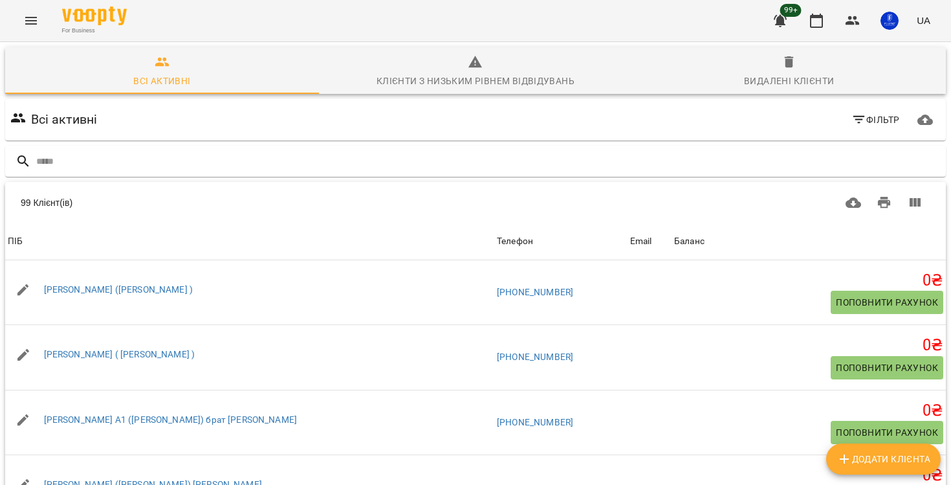
click at [886, 469] on button "Додати клієнта" at bounding box center [883, 458] width 115 height 31
select select "**"
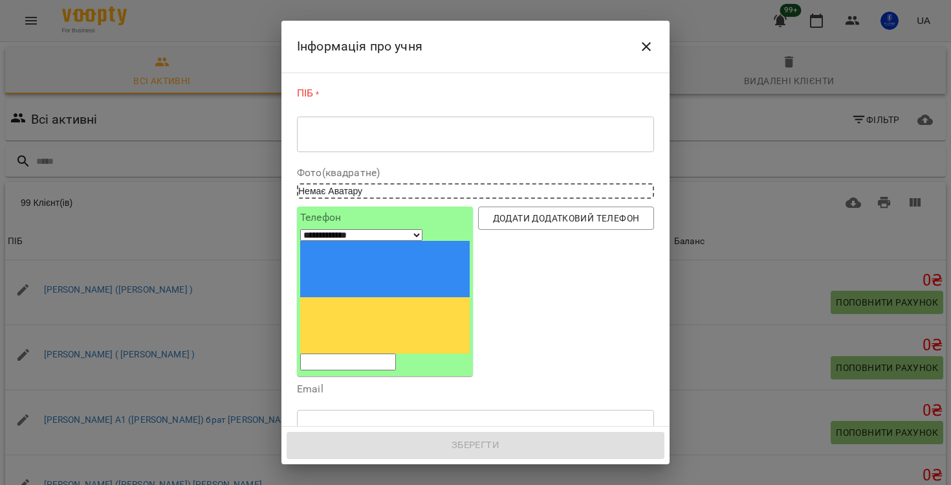
click at [357, 149] on div "* ​" at bounding box center [475, 134] width 357 height 36
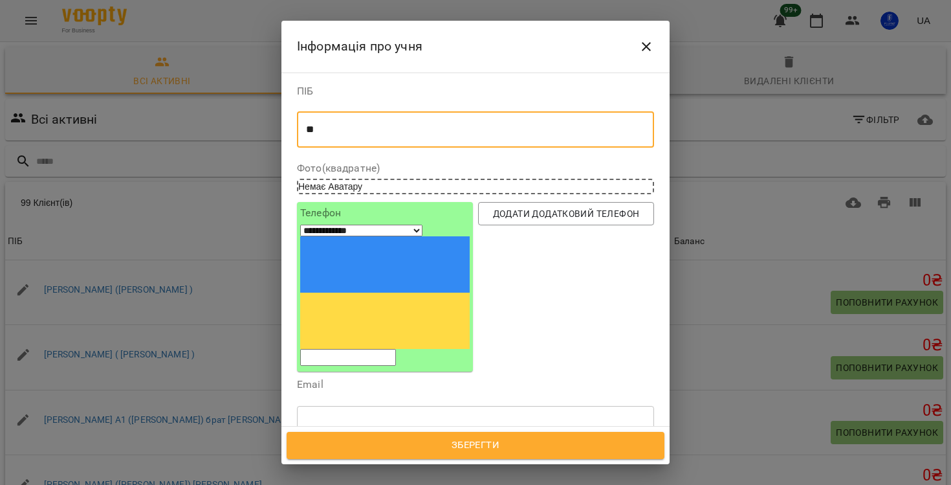
type textarea "*"
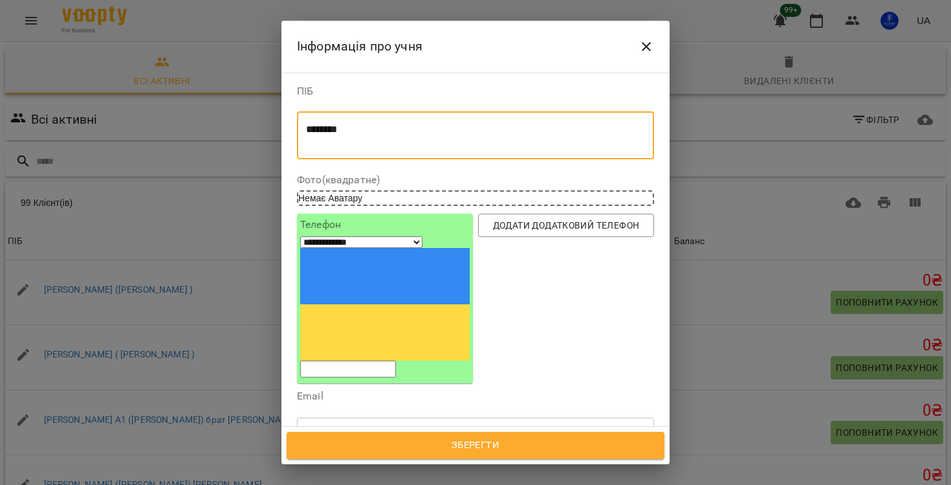
type textarea "*******"
click at [445, 452] on span "Зберегти" at bounding box center [475, 445] width 349 height 17
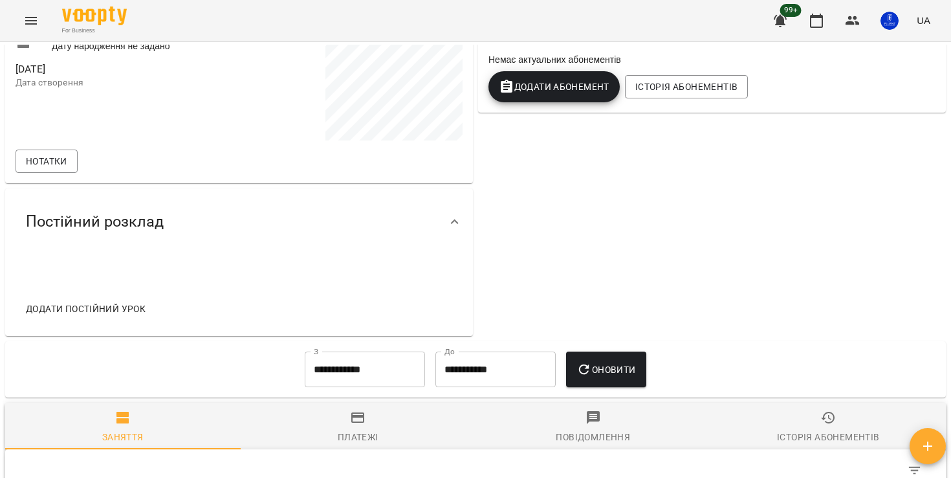
scroll to position [257, 0]
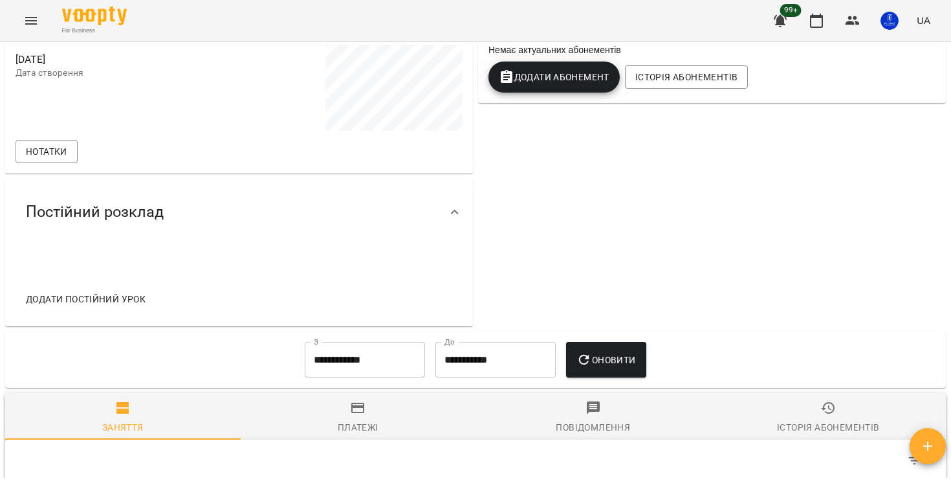
click at [99, 301] on span "Додати постійний урок" at bounding box center [86, 299] width 120 height 16
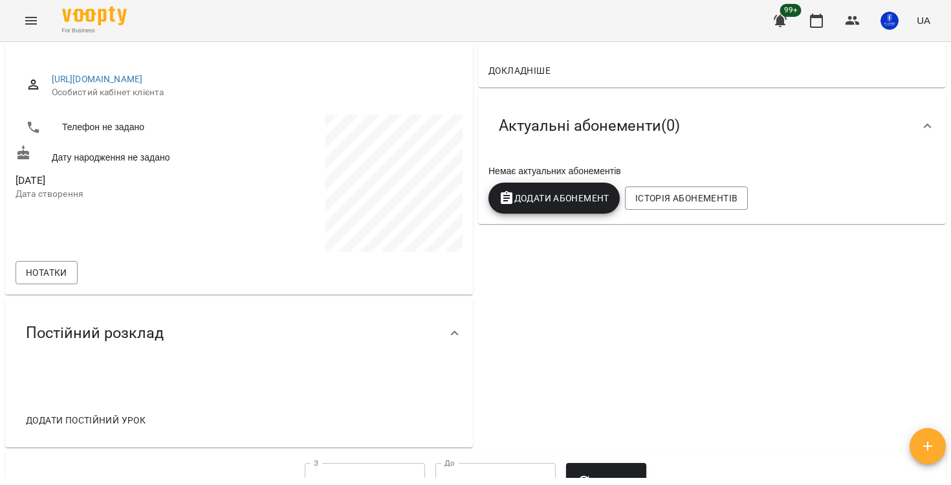
scroll to position [17, 0]
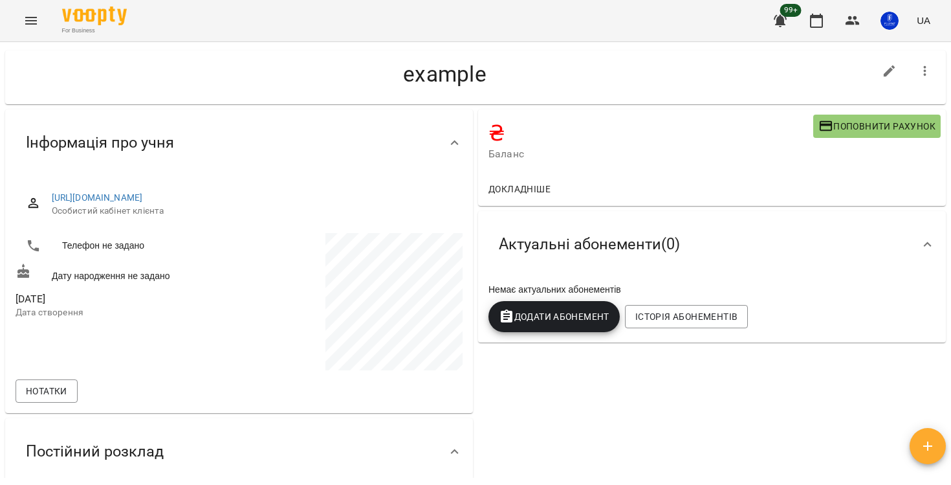
click at [576, 324] on span "Додати Абонемент" at bounding box center [554, 317] width 111 height 16
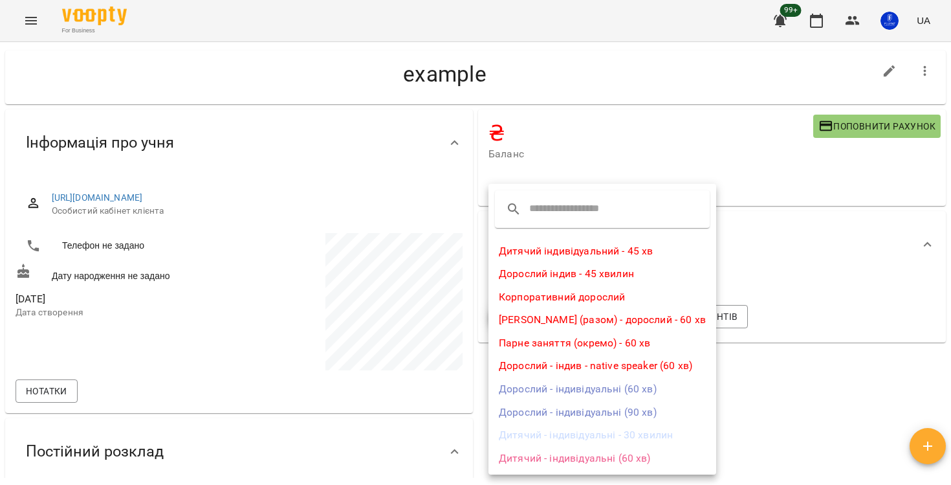
click at [582, 296] on li "Корпоративний дорослий" at bounding box center [603, 296] width 228 height 23
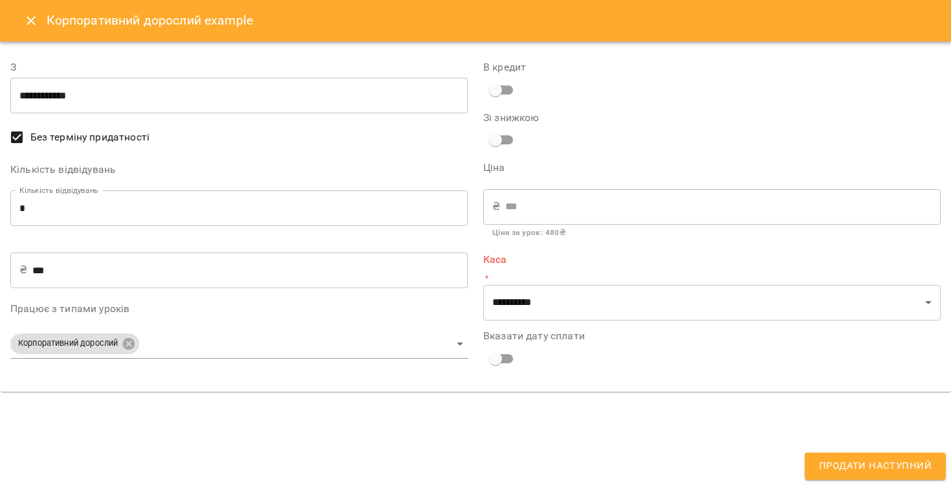
click at [76, 204] on input "*" at bounding box center [239, 208] width 458 height 36
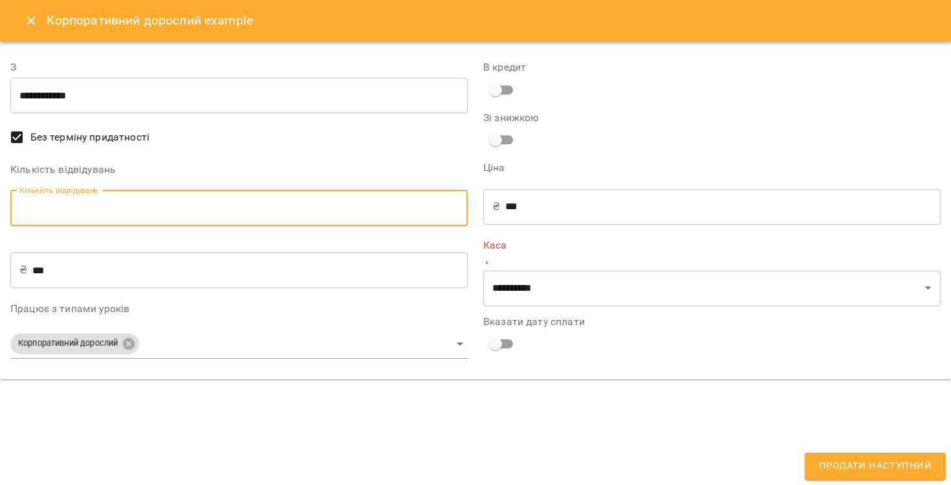
type input "*"
type input "****"
type input "*"
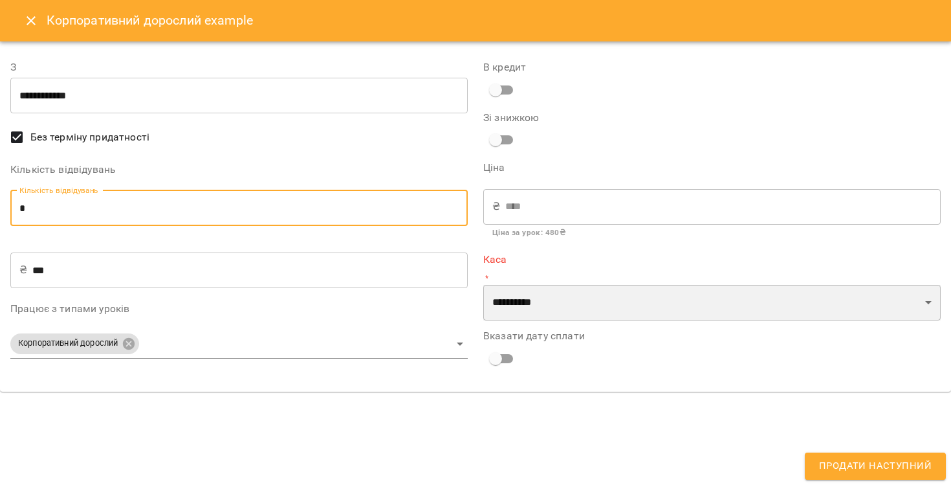
click at [559, 307] on select "**********" at bounding box center [712, 303] width 458 height 36
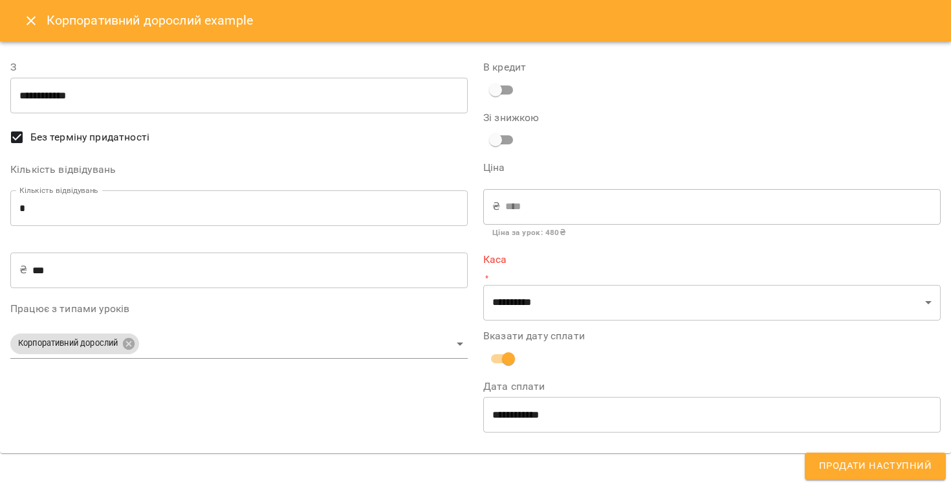
click at [602, 350] on div "Вказати дату сплати" at bounding box center [712, 351] width 458 height 40
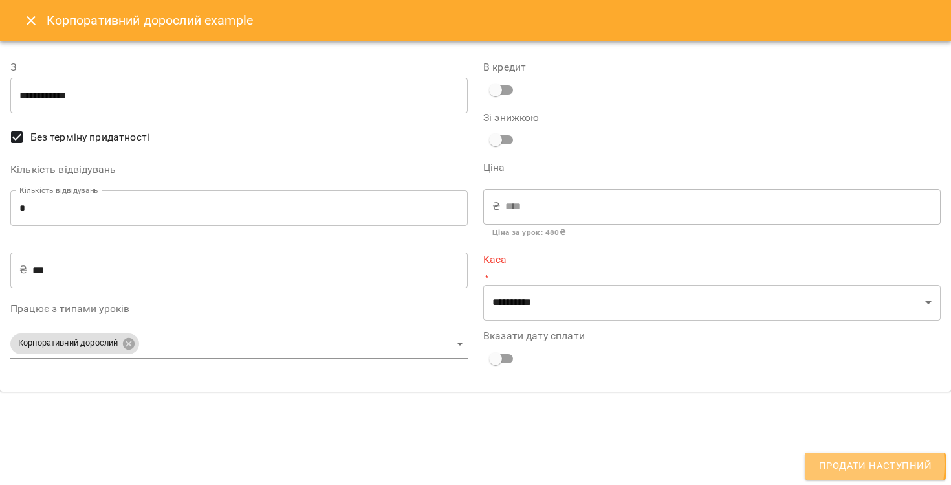
click at [836, 464] on span "Продати наступний" at bounding box center [875, 466] width 113 height 17
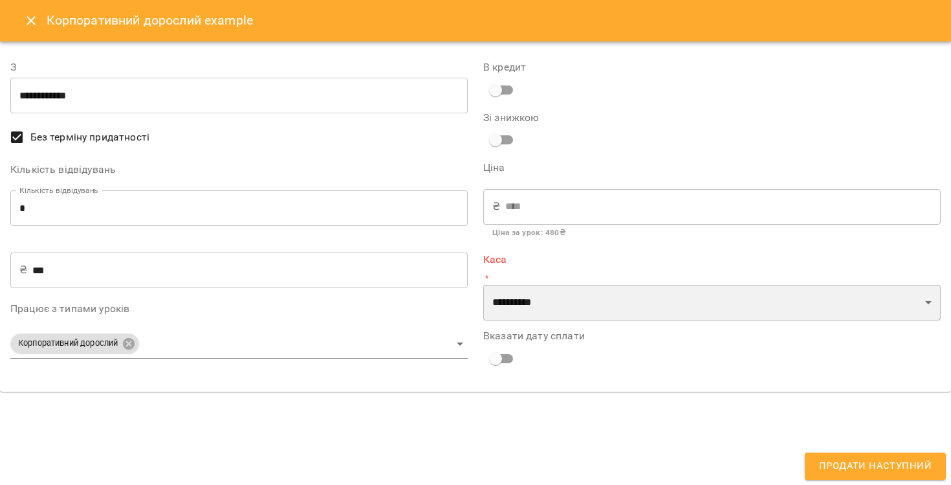
click at [606, 320] on select "**********" at bounding box center [712, 303] width 458 height 36
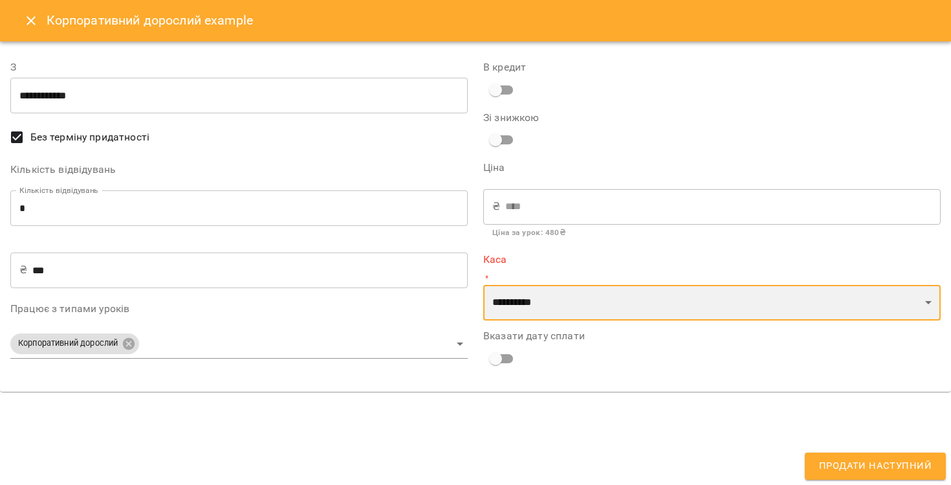
select select "****"
click at [483, 285] on select "**********" at bounding box center [712, 303] width 458 height 36
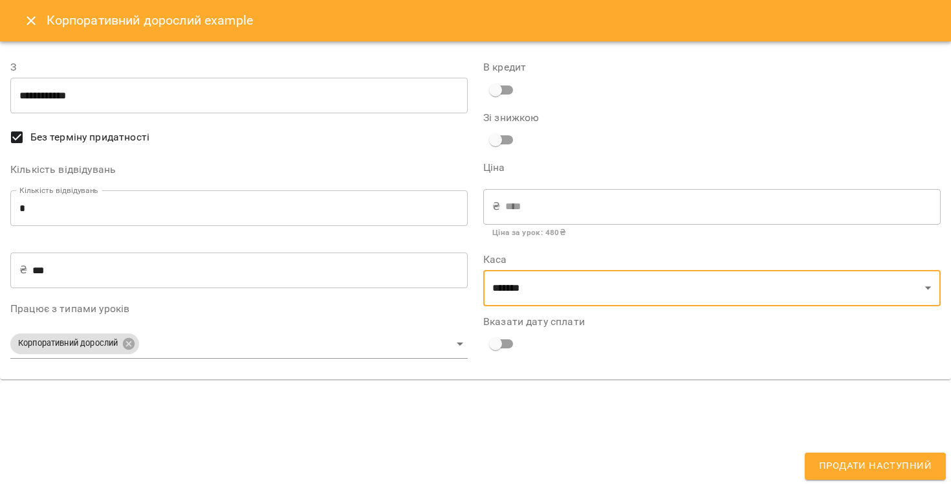
click at [834, 466] on span "Продати наступний" at bounding box center [875, 466] width 113 height 17
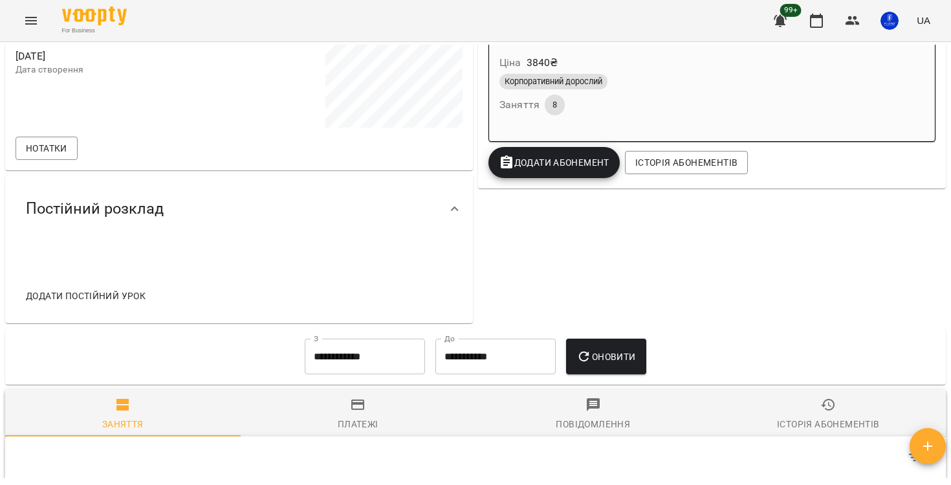
scroll to position [276, 0]
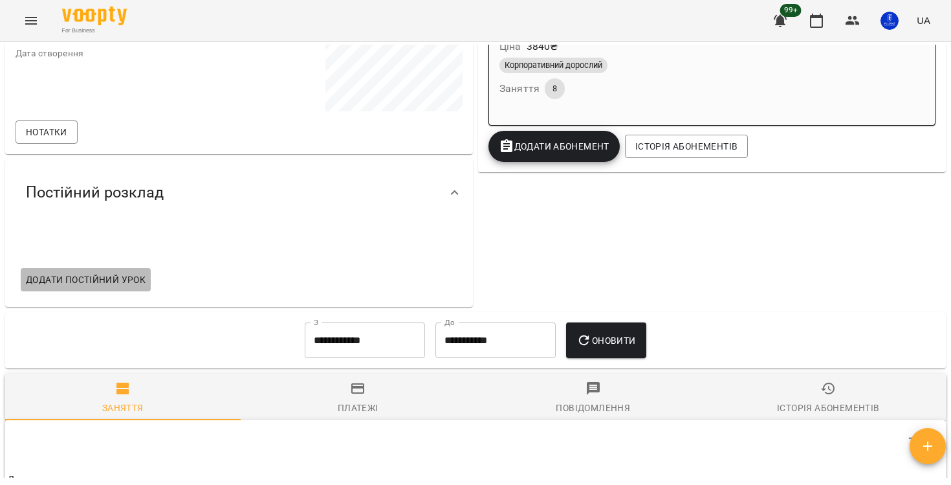
click at [115, 281] on span "Додати постійний урок" at bounding box center [86, 280] width 120 height 16
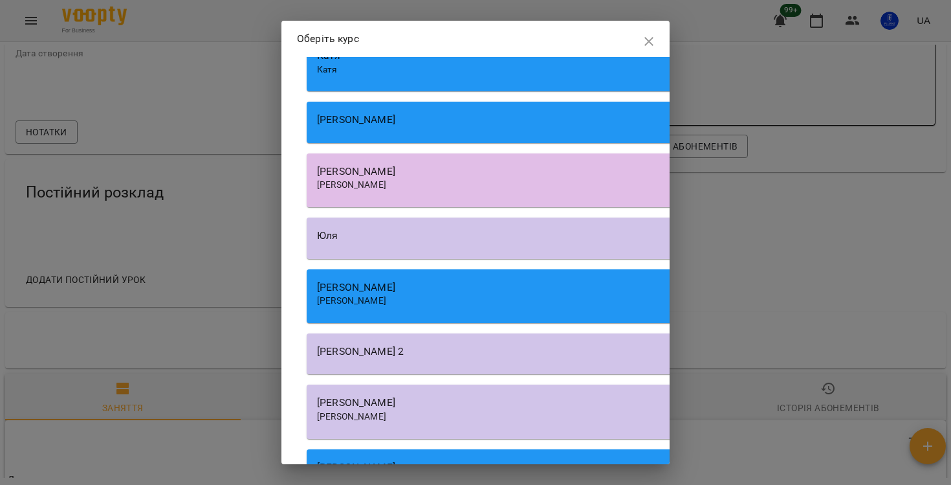
scroll to position [0, 0]
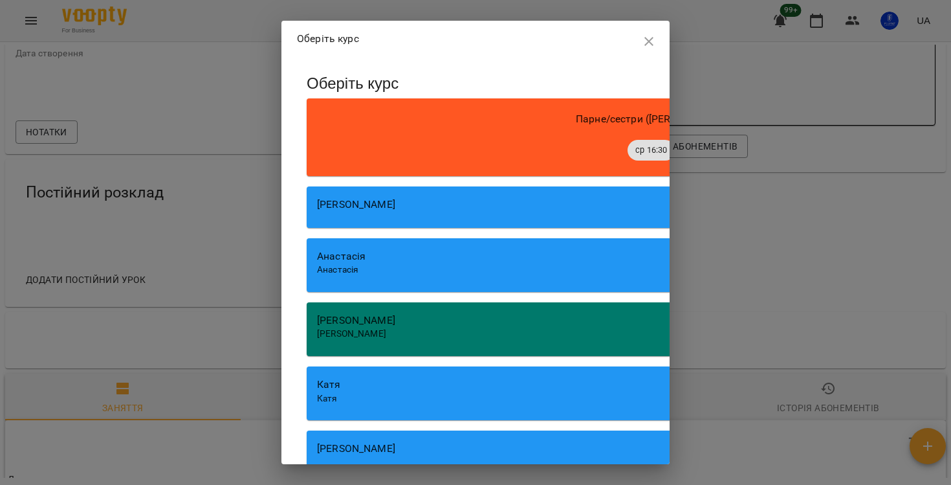
click at [463, 389] on div "Катя" at bounding box center [675, 385] width 717 height 16
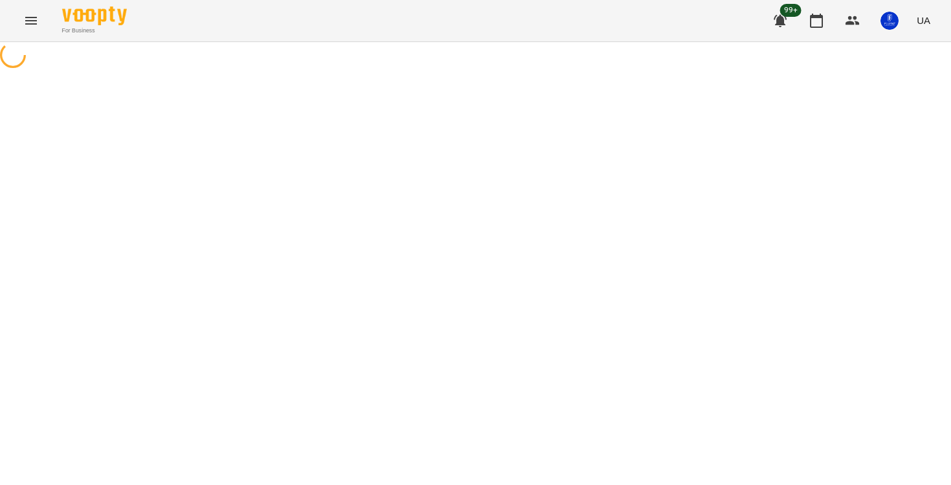
select select "**********"
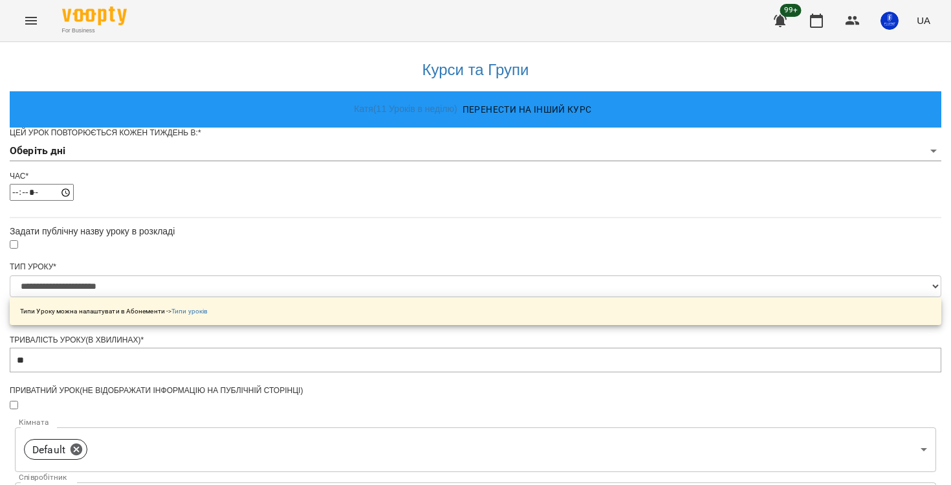
click at [373, 182] on body "**********" at bounding box center [475, 417] width 951 height 834
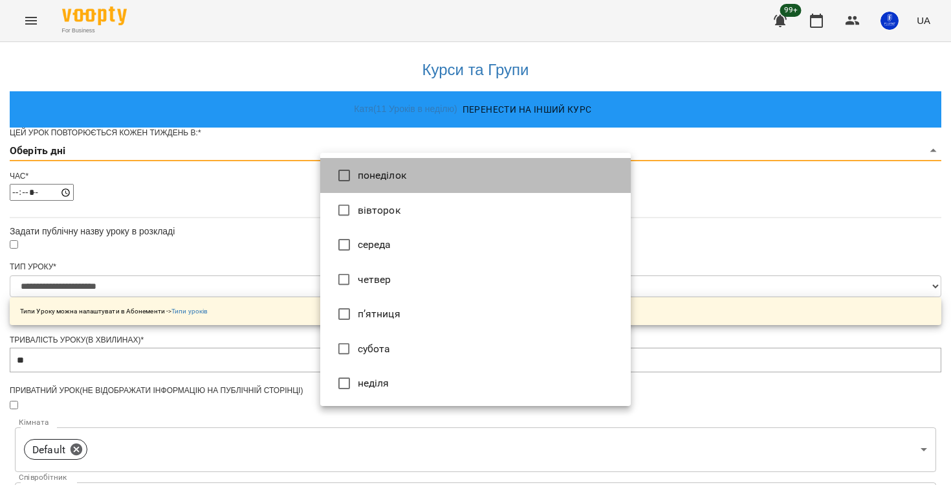
click at [377, 179] on li "понеділок" at bounding box center [475, 175] width 311 height 35
type input "*"
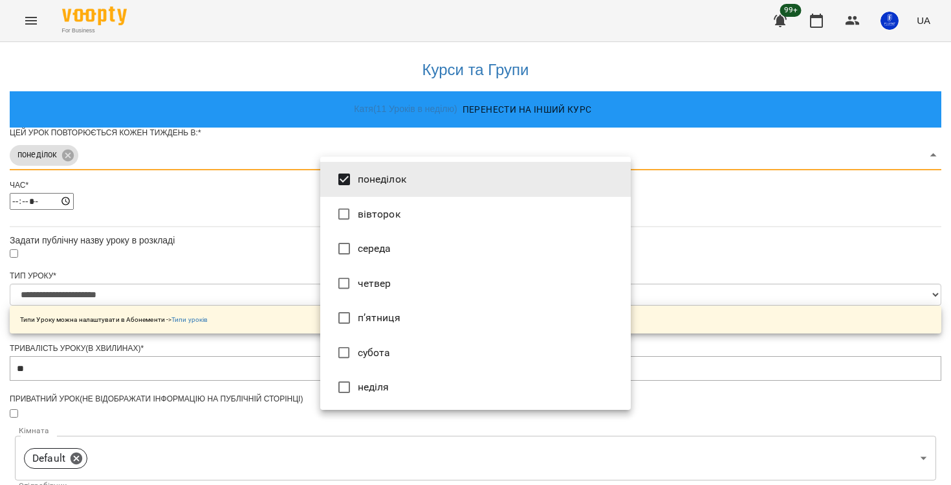
click at [748, 236] on div at bounding box center [475, 242] width 951 height 485
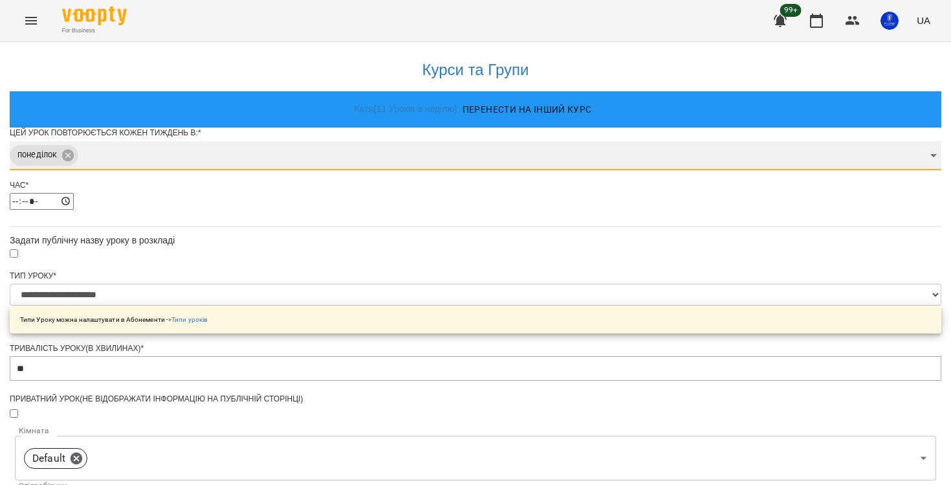
scroll to position [425, 0]
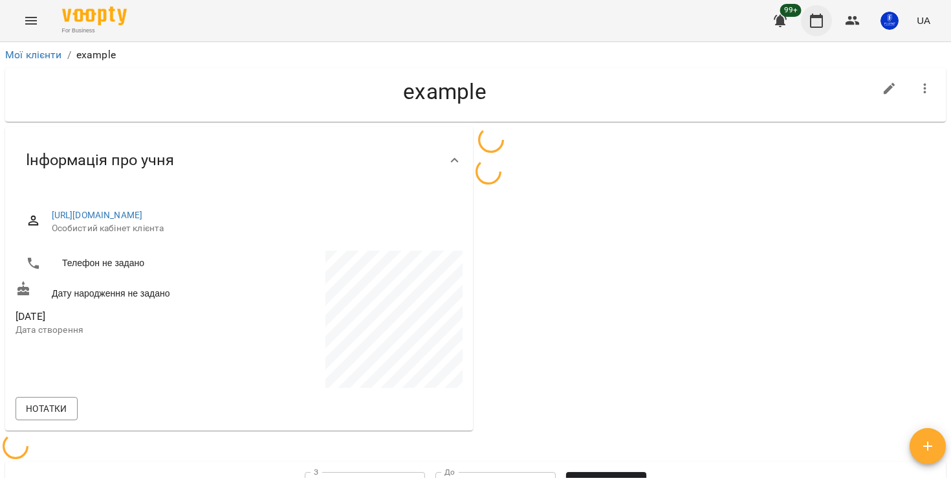
click at [816, 23] on icon "button" at bounding box center [817, 21] width 16 height 16
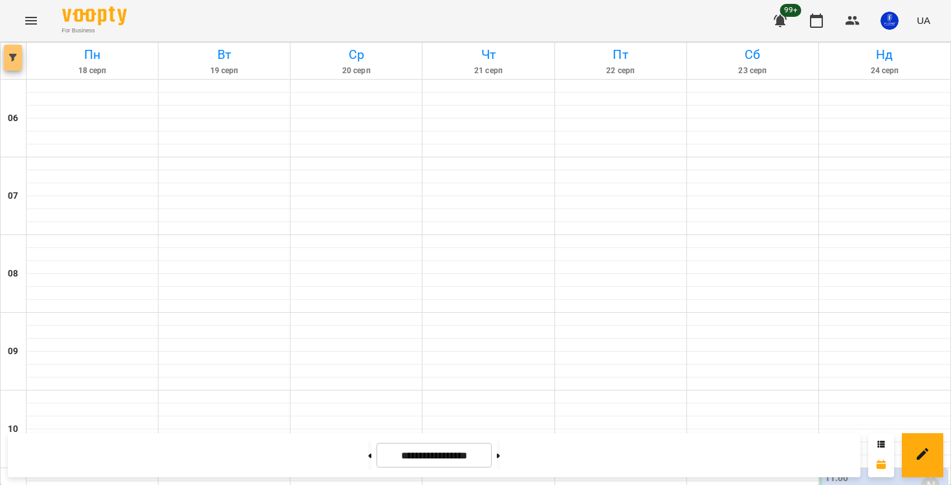
click at [16, 62] on button "button" at bounding box center [13, 58] width 18 height 26
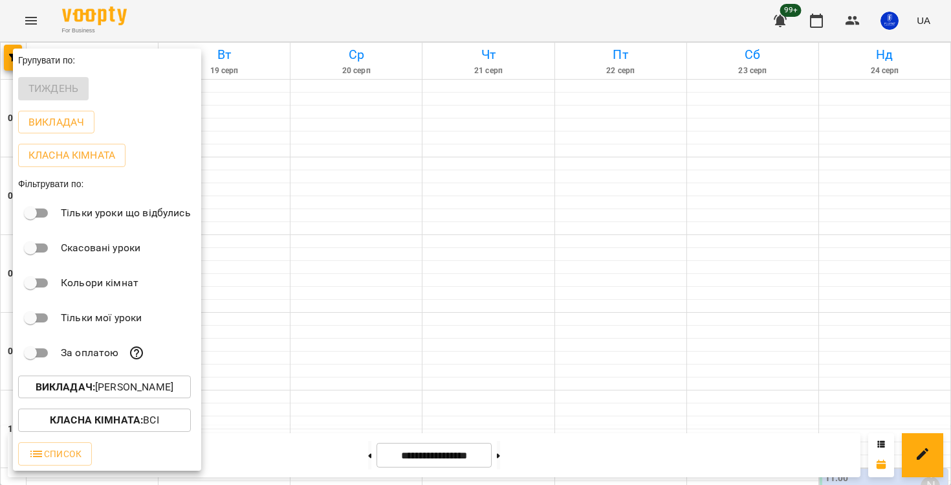
click at [95, 392] on b "Викладач :" at bounding box center [66, 387] width 60 height 12
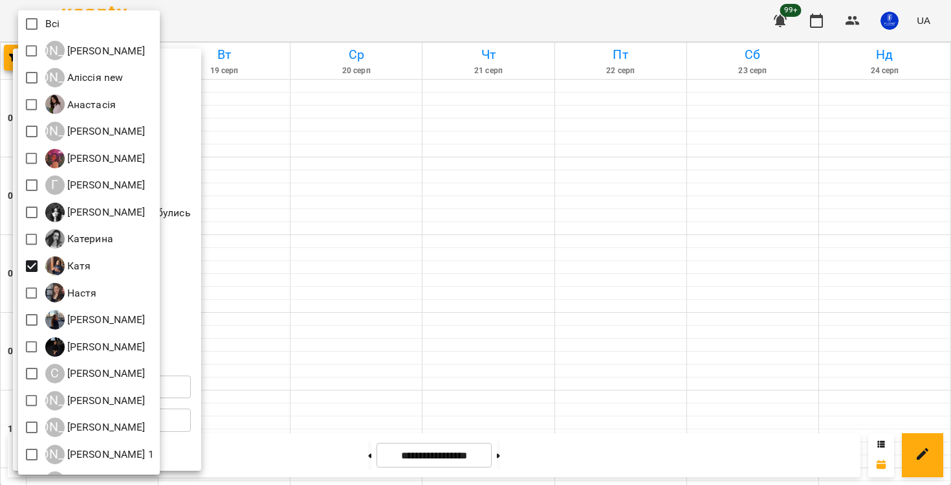
click at [339, 261] on div at bounding box center [475, 242] width 951 height 485
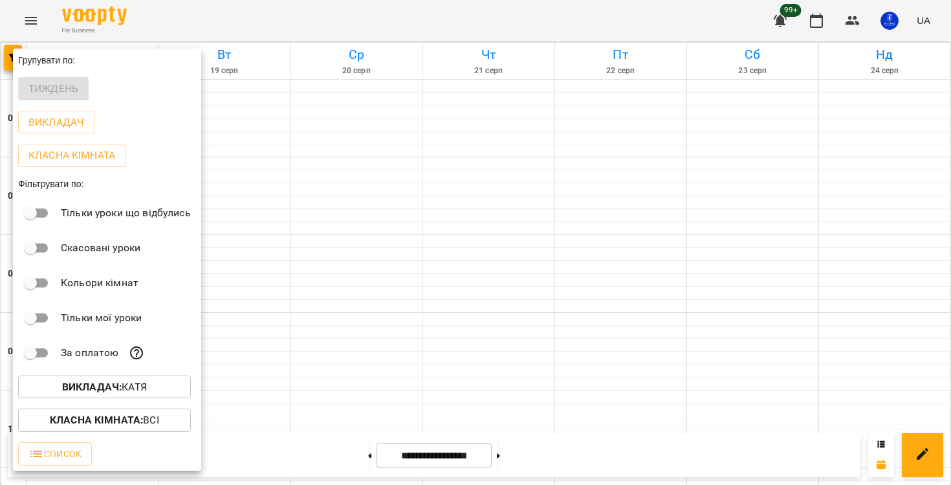
click at [339, 261] on div at bounding box center [475, 242] width 951 height 485
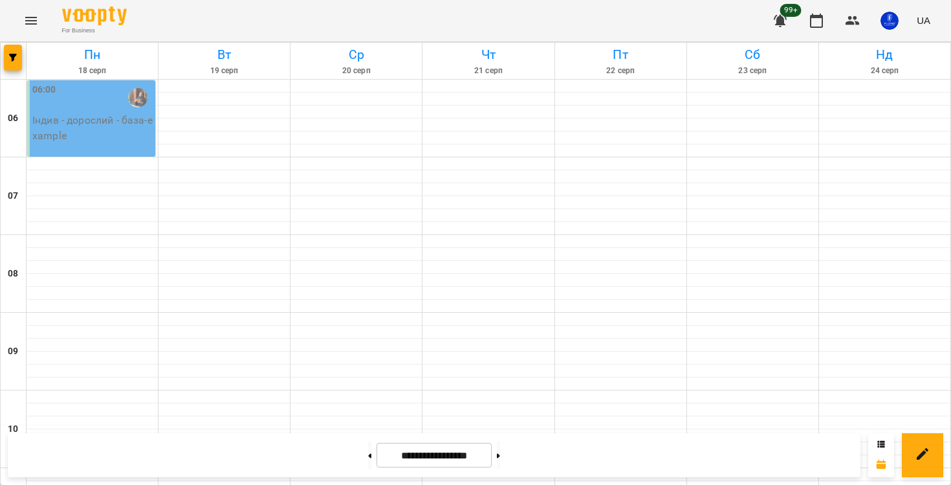
click at [92, 127] on p "Індив - дорослий - база - example" at bounding box center [92, 128] width 120 height 30
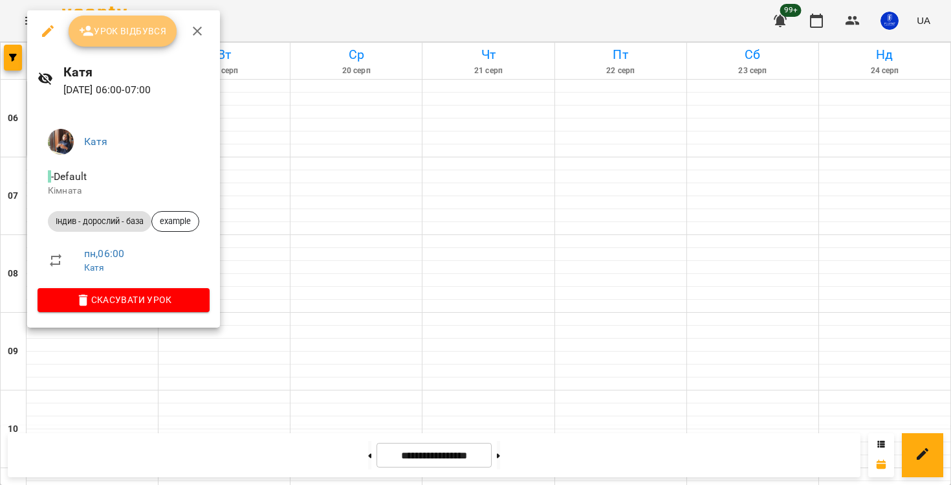
click at [131, 43] on button "Урок відбувся" at bounding box center [123, 31] width 109 height 31
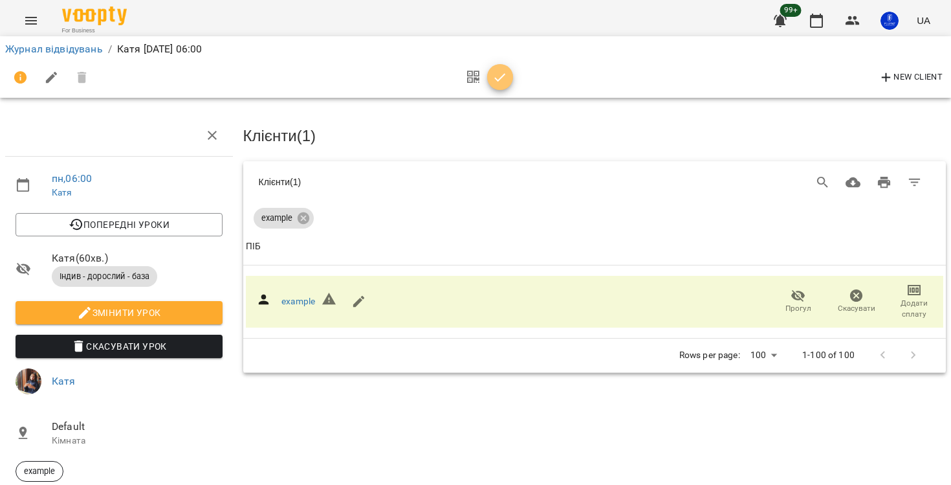
click at [503, 85] on button "button" at bounding box center [500, 77] width 26 height 26
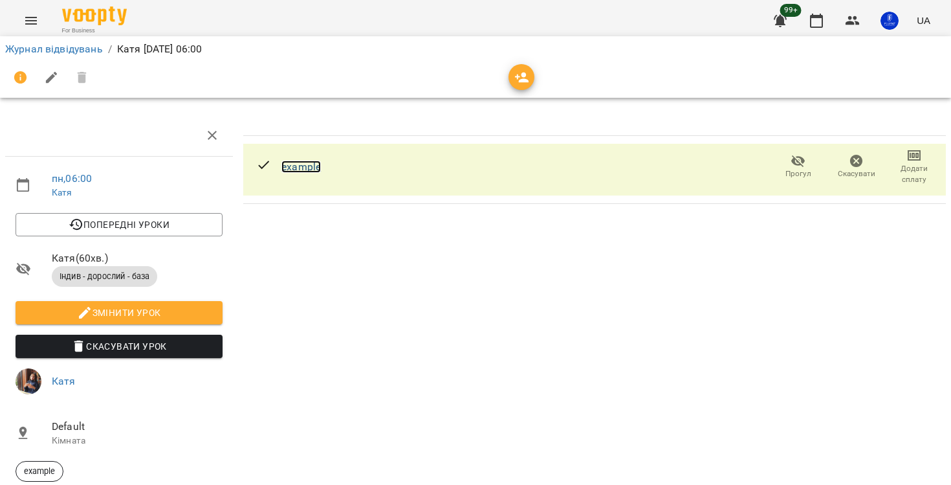
click at [316, 170] on link "example" at bounding box center [300, 166] width 39 height 12
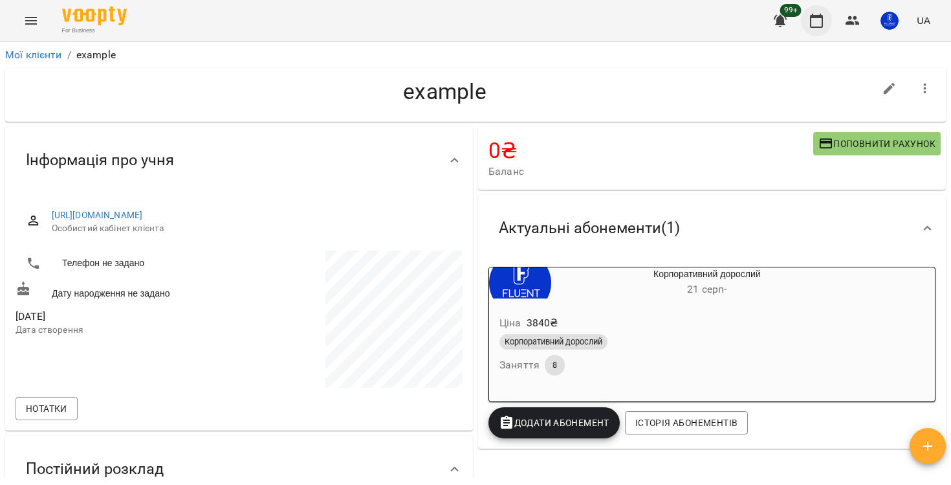
click at [815, 34] on button "button" at bounding box center [816, 20] width 31 height 31
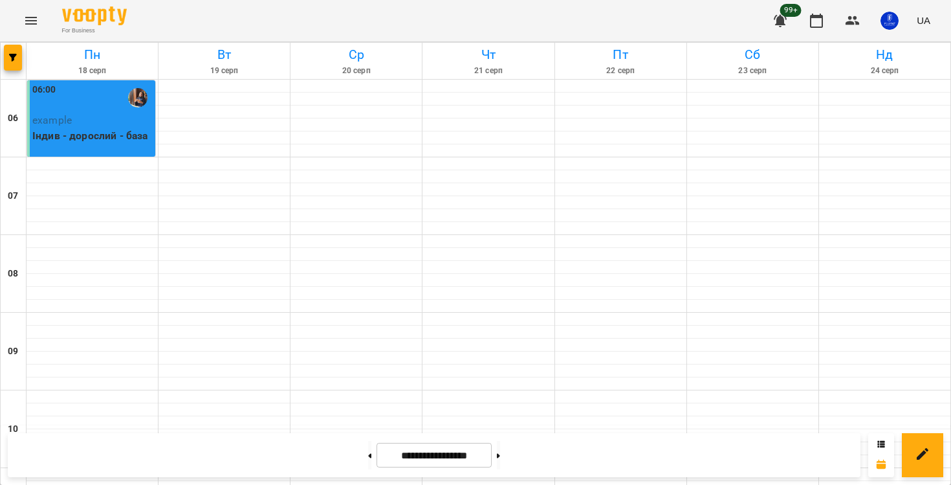
click at [97, 145] on div "06:00 example Індив - дорослий - база" at bounding box center [91, 118] width 128 height 76
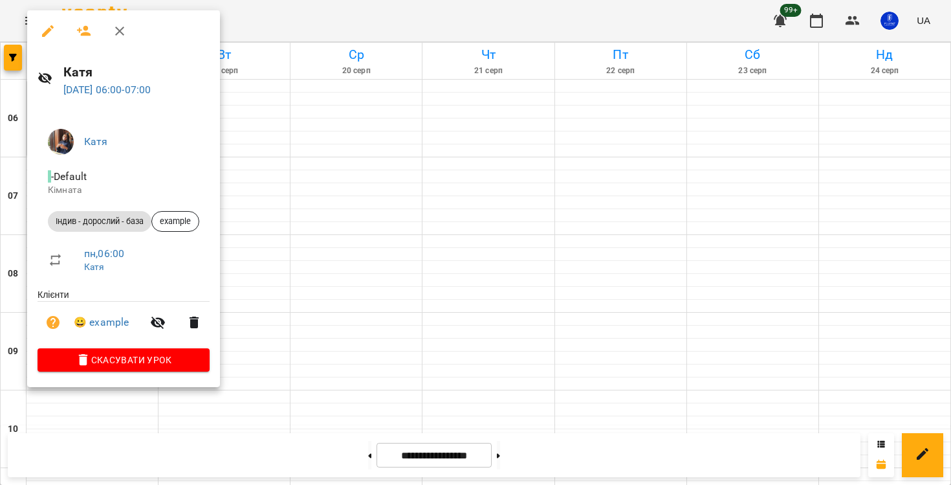
click at [186, 232] on li "Індив - дорослий - база example" at bounding box center [124, 221] width 172 height 31
click at [184, 227] on div "example" at bounding box center [175, 221] width 48 height 21
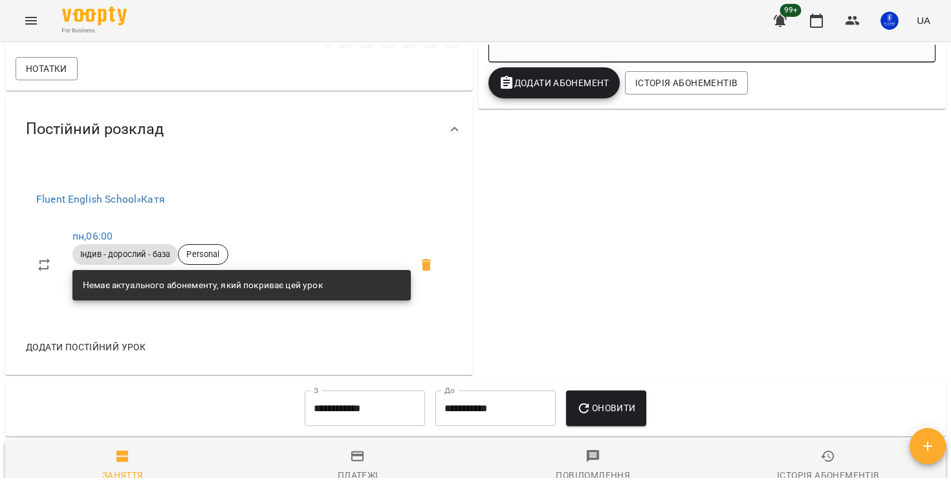
scroll to position [201, 0]
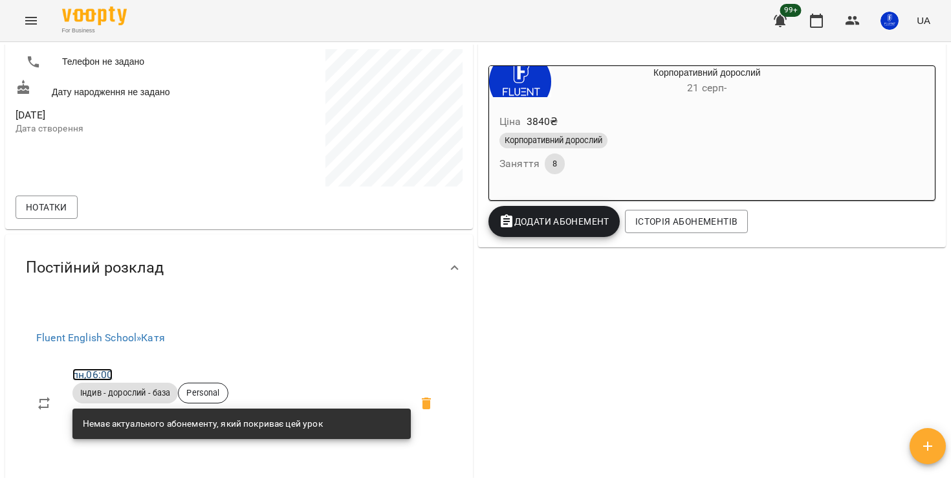
click at [91, 378] on link "пн , 06:00" at bounding box center [92, 374] width 40 height 12
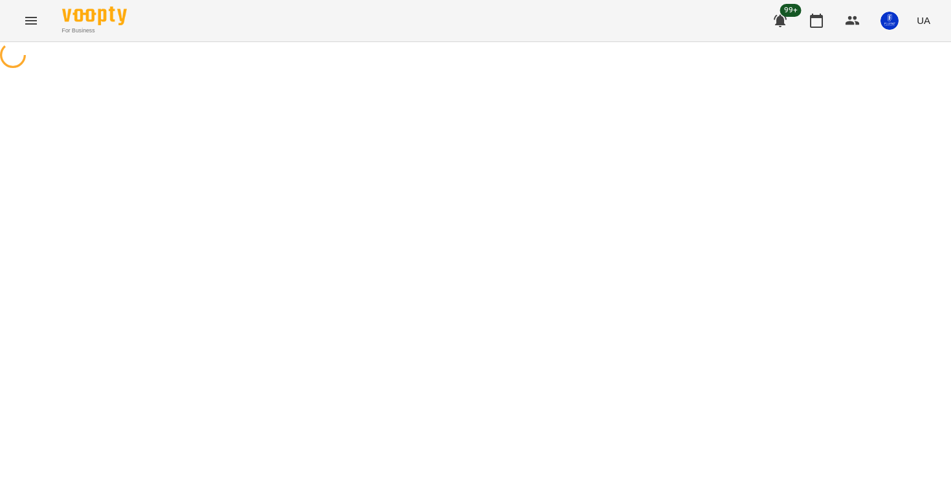
select select "*"
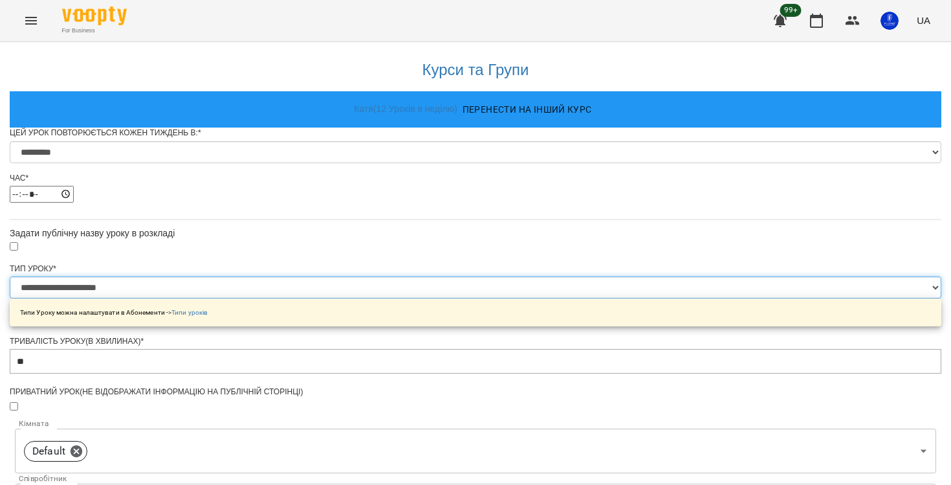
click at [368, 298] on select "**********" at bounding box center [476, 287] width 932 height 22
select select "**********"
click at [320, 298] on select "**********" at bounding box center [476, 287] width 932 height 22
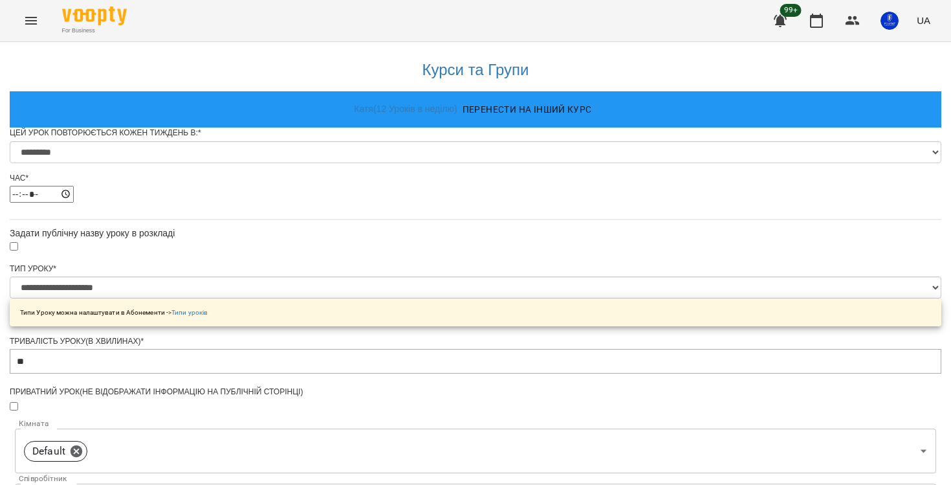
click at [662, 308] on div "**********" at bounding box center [476, 476] width 932 height 869
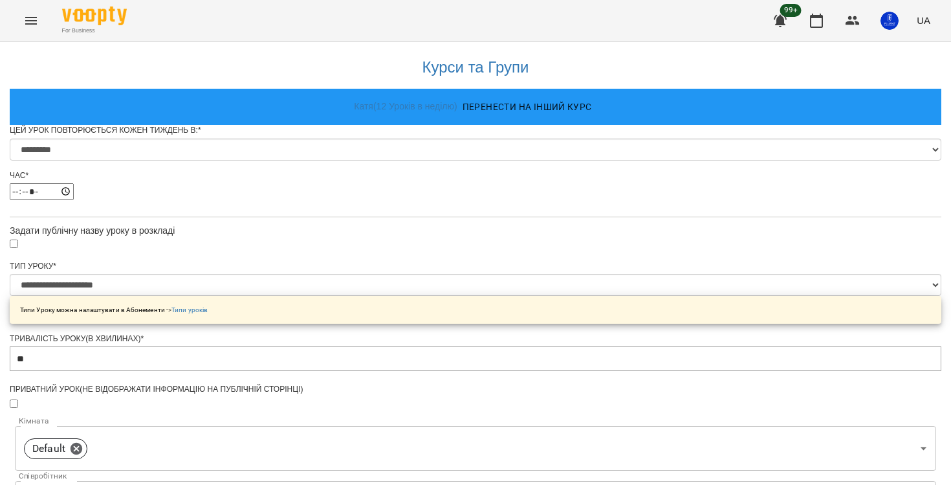
scroll to position [506, 0]
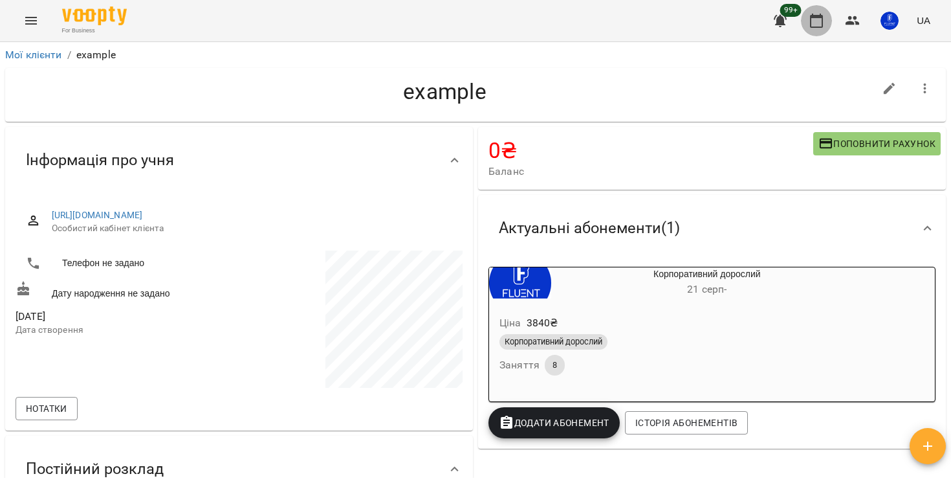
click at [819, 28] on icon "button" at bounding box center [817, 21] width 16 height 16
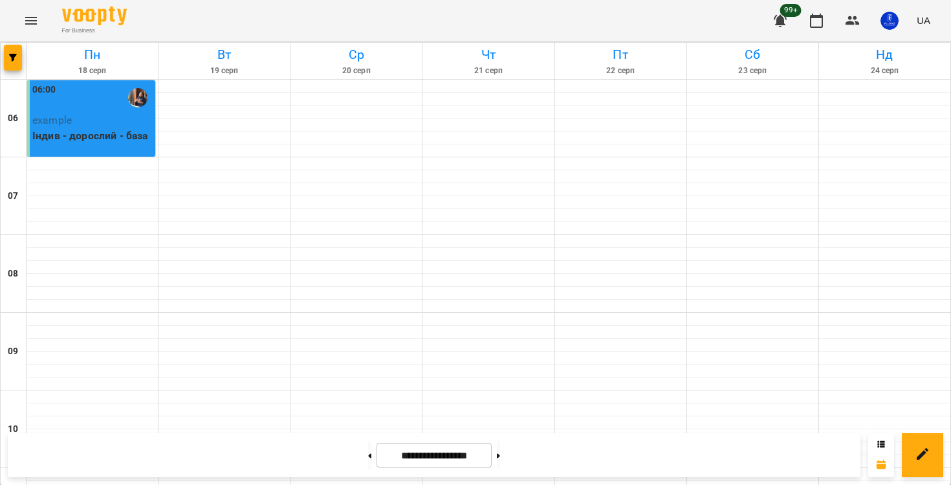
click at [115, 137] on p "Індив - дорослий - база" at bounding box center [92, 136] width 120 height 16
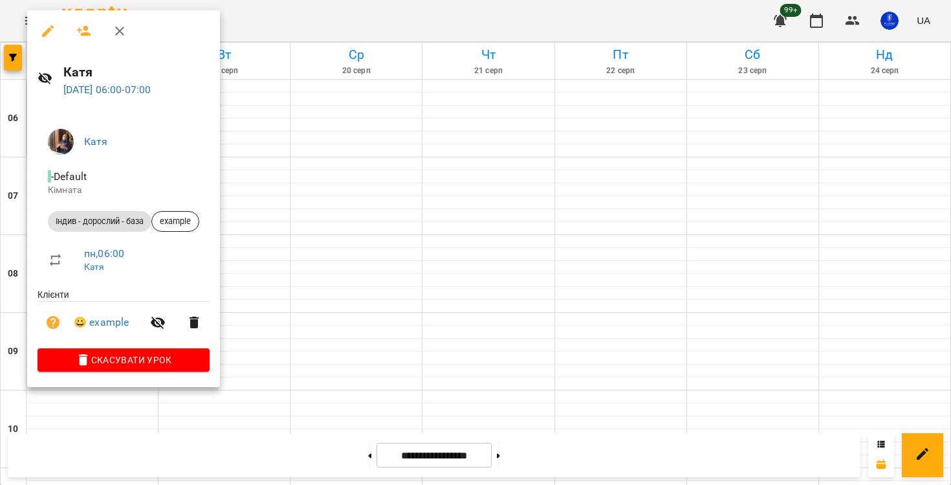
click at [283, 222] on div at bounding box center [475, 242] width 951 height 485
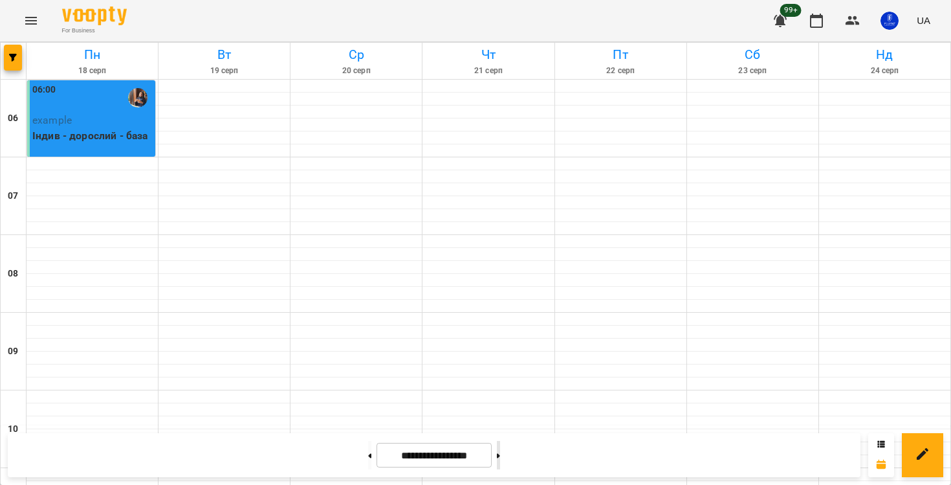
click at [500, 447] on button at bounding box center [498, 455] width 3 height 28
type input "**********"
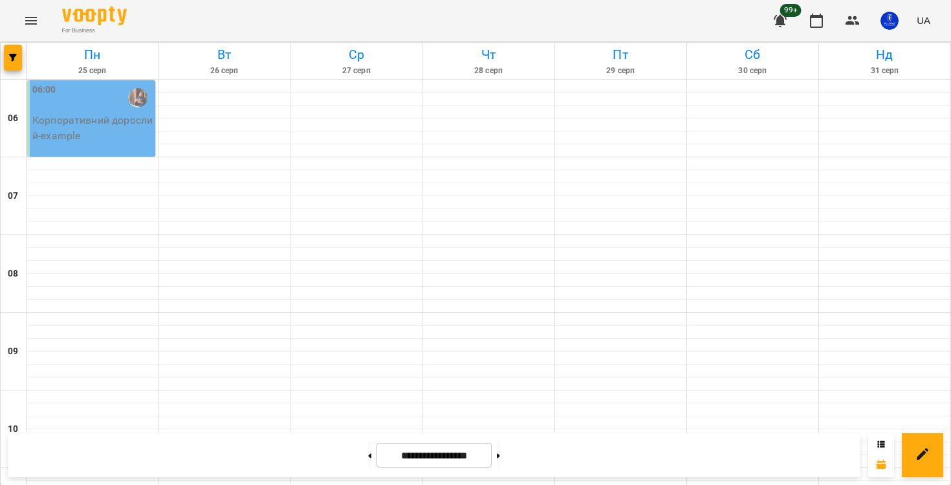
click at [107, 135] on p "Корпоративний дорослий - example" at bounding box center [92, 128] width 120 height 30
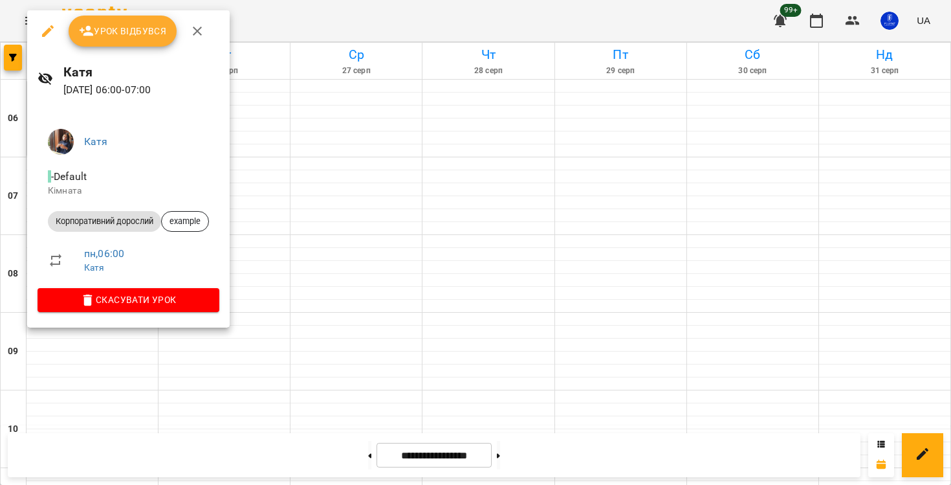
click at [116, 33] on span "Урок відбувся" at bounding box center [123, 31] width 88 height 16
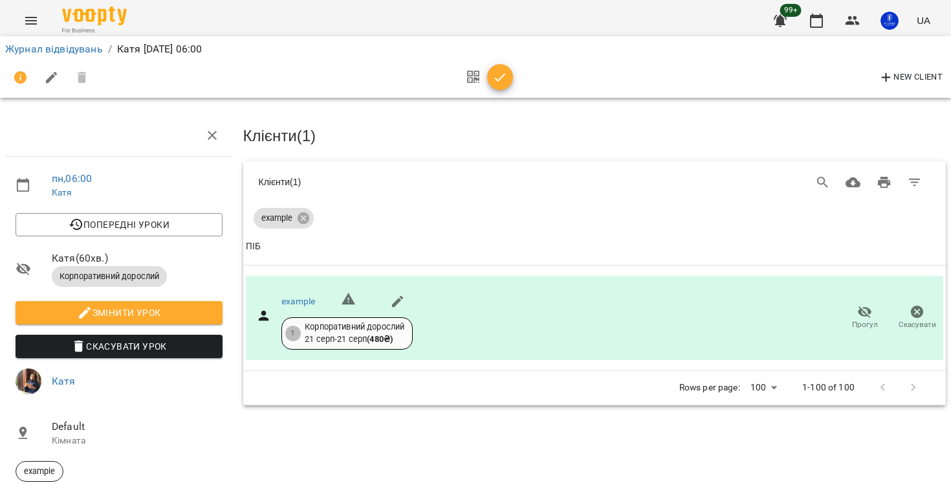
click at [500, 80] on icon "button" at bounding box center [500, 78] width 16 height 16
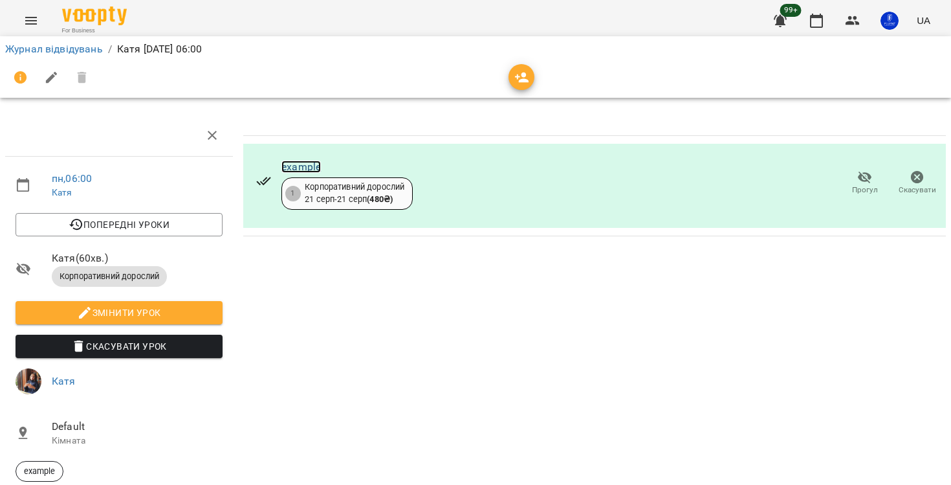
click at [302, 167] on link "example" at bounding box center [300, 166] width 39 height 12
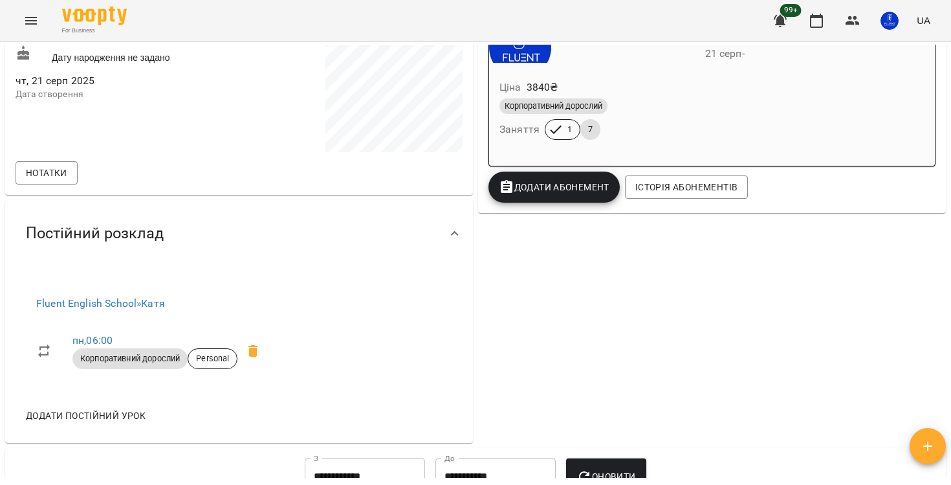
scroll to position [238, 0]
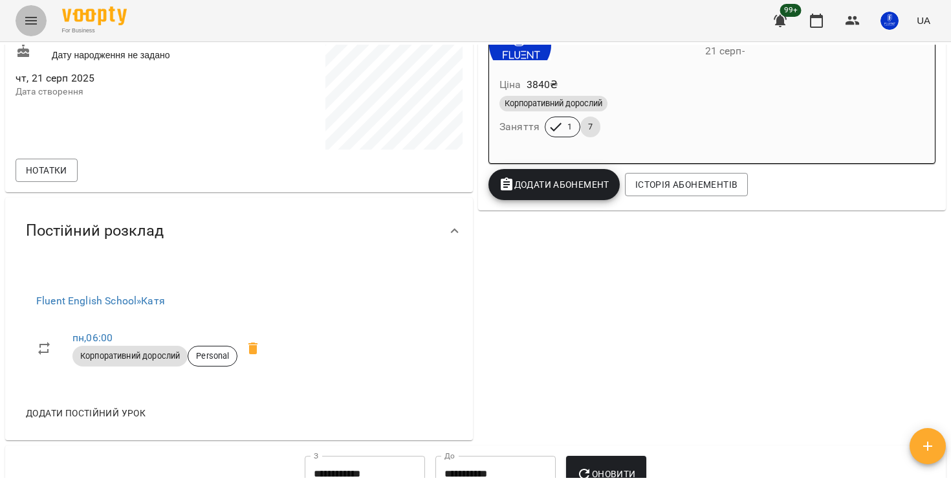
click at [23, 14] on icon "Menu" at bounding box center [31, 21] width 16 height 16
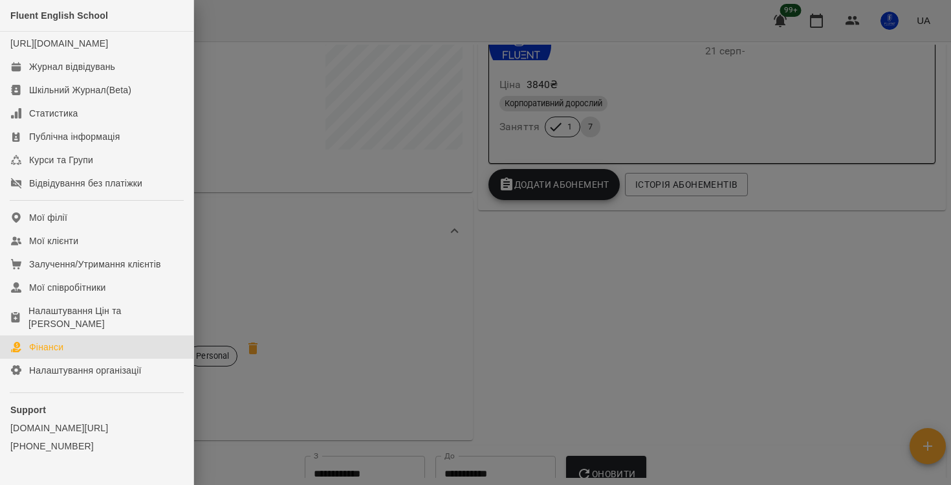
click at [47, 353] on div "Фінанси" at bounding box center [46, 346] width 34 height 13
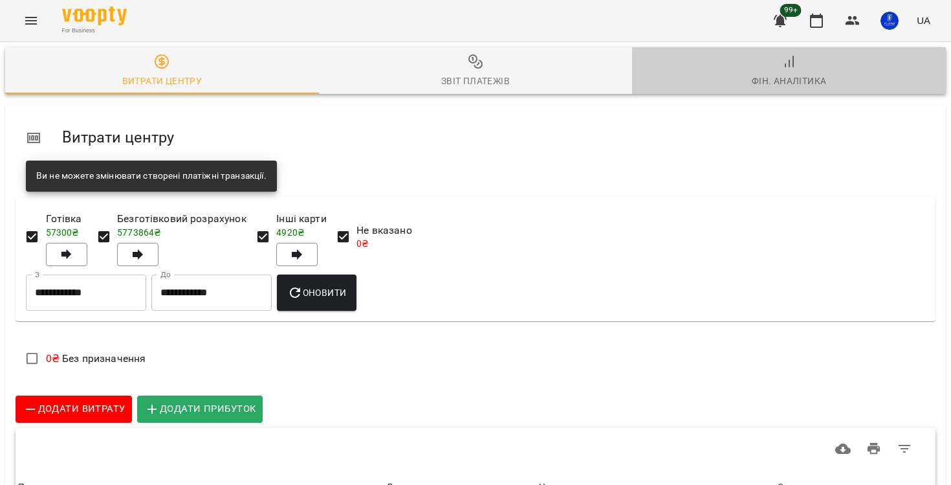
click at [808, 82] on div "Фін. Аналітика" at bounding box center [789, 81] width 75 height 16
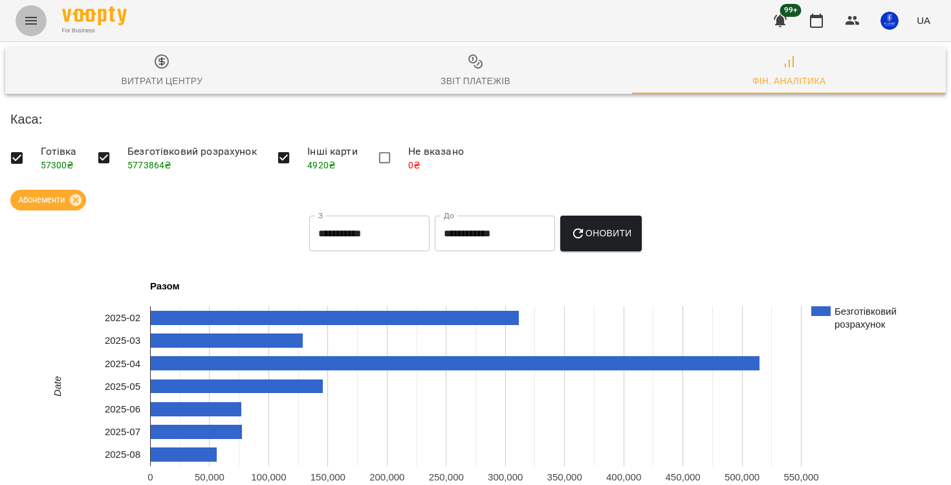
click at [40, 20] on button "Menu" at bounding box center [31, 20] width 31 height 31
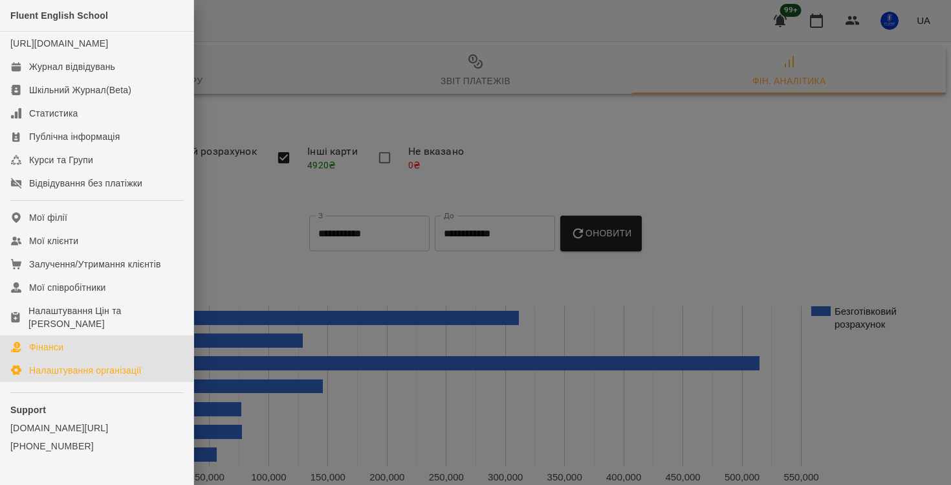
click at [83, 377] on div "Налаштування організації" at bounding box center [85, 370] width 113 height 13
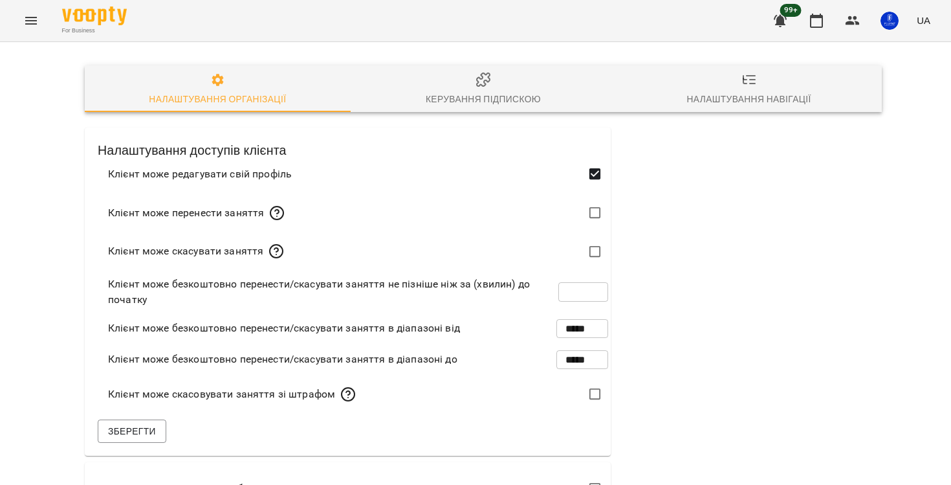
click at [721, 105] on div "Налаштування навігації" at bounding box center [749, 99] width 124 height 16
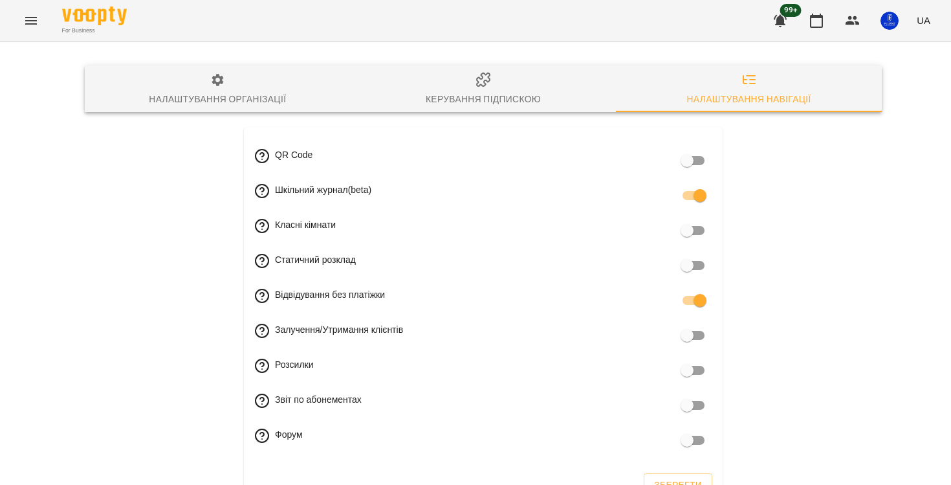
scroll to position [45, 0]
click at [683, 477] on span "Зберегти" at bounding box center [678, 485] width 48 height 16
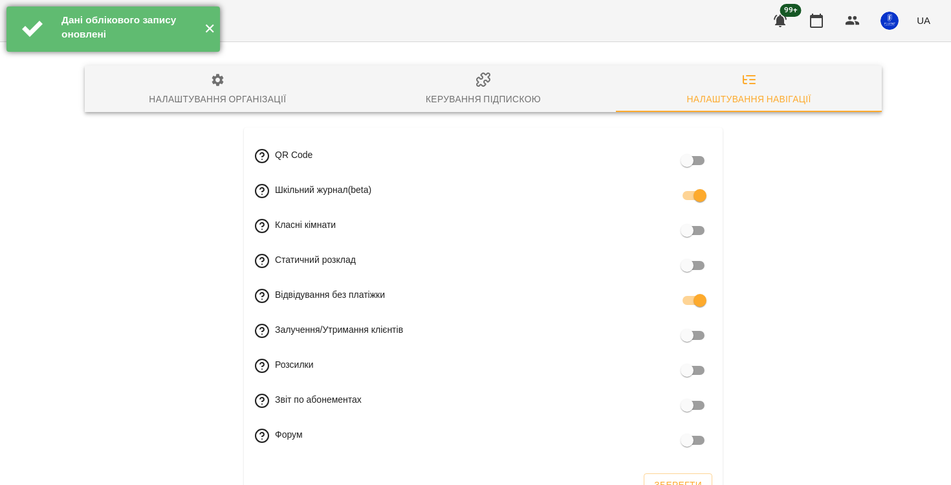
click at [213, 17] on button "✕" at bounding box center [209, 28] width 21 height 45
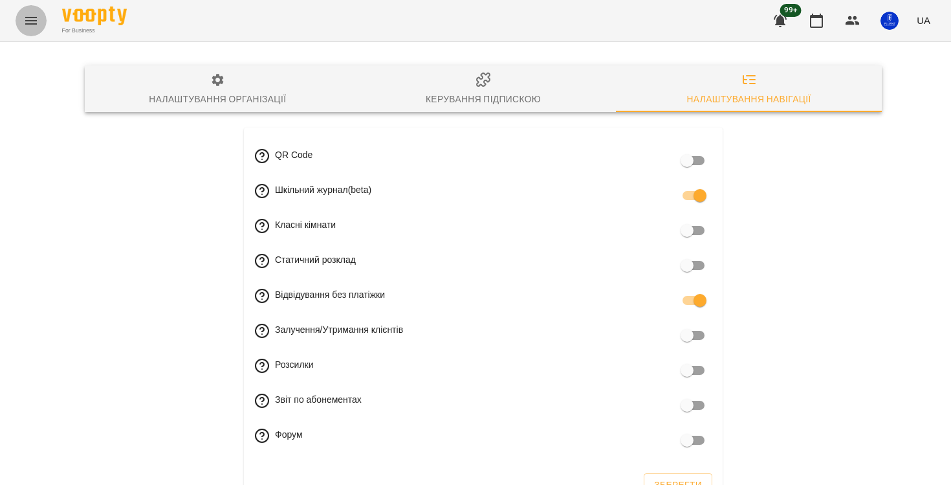
click at [38, 28] on button "Menu" at bounding box center [31, 20] width 31 height 31
